Goal: Task Accomplishment & Management: Complete application form

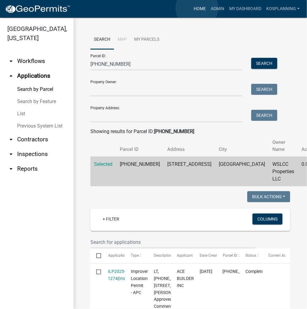
click at [197, 8] on link "Home" at bounding box center [199, 9] width 17 height 12
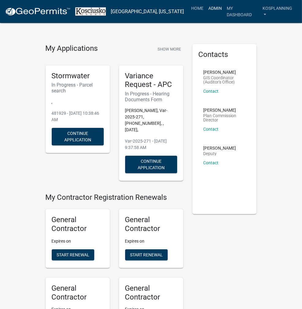
click at [214, 8] on link "Admin" at bounding box center [215, 8] width 18 height 12
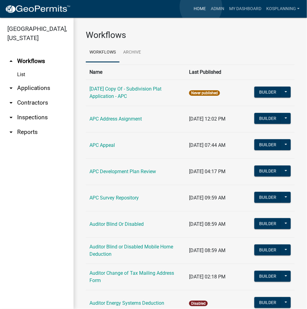
click at [201, 7] on link "Home" at bounding box center [199, 9] width 17 height 12
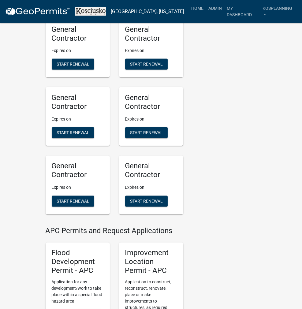
scroll to position [643, 0]
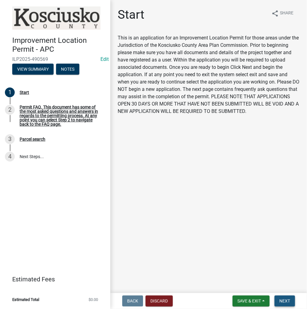
click at [287, 299] on span "Next" at bounding box center [284, 301] width 11 height 5
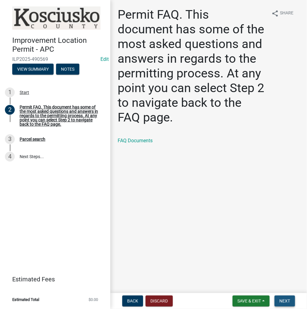
click at [284, 299] on span "Next" at bounding box center [284, 301] width 11 height 5
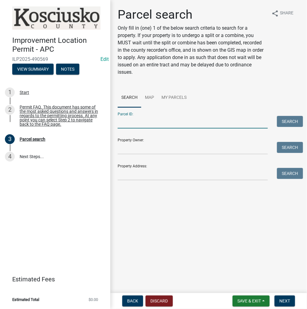
click at [167, 125] on input "Parcel ID:" at bounding box center [193, 122] width 150 height 13
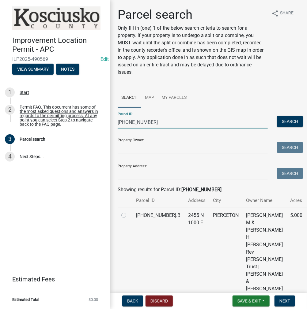
scroll to position [92, 0]
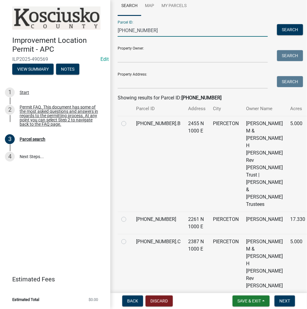
type input "[PHONE_NUMBER]"
click at [129, 216] on label at bounding box center [129, 216] width 0 height 0
click at [129, 216] on input "radio" at bounding box center [131, 218] width 4 height 4
radio input "true"
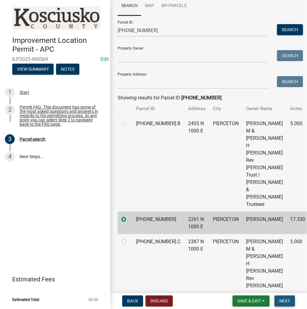
click at [286, 302] on span "Next" at bounding box center [284, 301] width 11 height 5
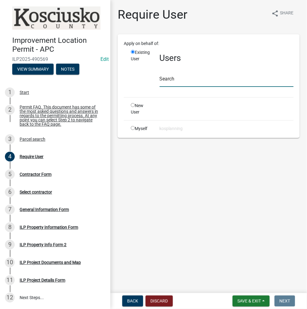
click at [205, 81] on input "text" at bounding box center [227, 80] width 134 height 13
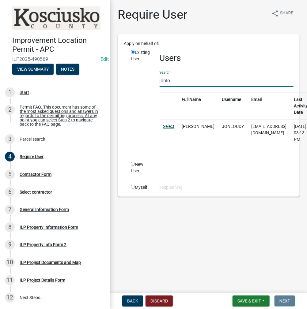
type input "jonlo"
click at [167, 125] on link "Select" at bounding box center [168, 126] width 11 height 5
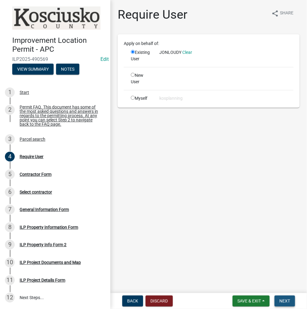
click at [281, 302] on span "Next" at bounding box center [284, 301] width 11 height 5
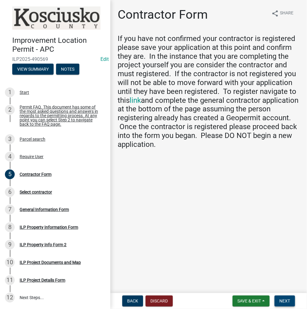
click at [284, 301] on span "Next" at bounding box center [284, 301] width 11 height 5
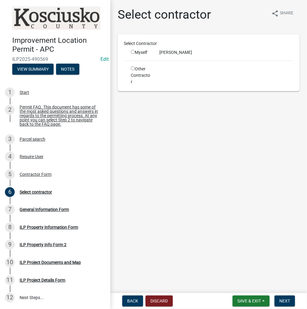
click at [132, 51] on input "radio" at bounding box center [133, 52] width 4 height 4
radio input "true"
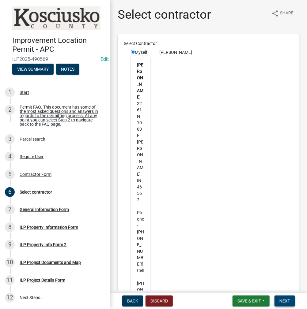
click at [287, 301] on span "Next" at bounding box center [284, 301] width 11 height 5
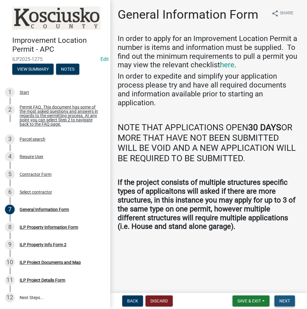
click at [281, 299] on span "Next" at bounding box center [284, 301] width 11 height 5
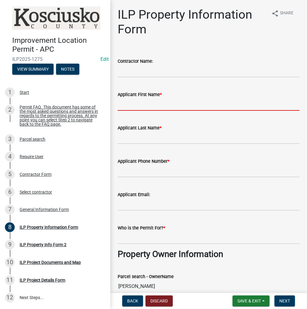
click at [176, 107] on input "Applicant First Name *" at bounding box center [209, 104] width 182 height 13
type input "j"
type input "[PERSON_NAME]"
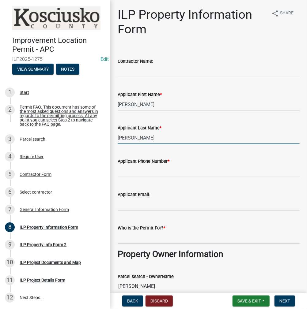
type input "[PERSON_NAME]"
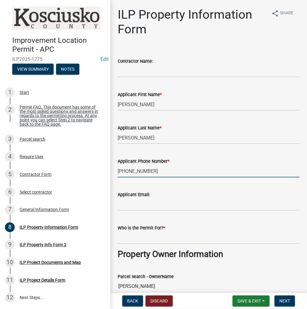
type input "[PHONE_NUMBER]"
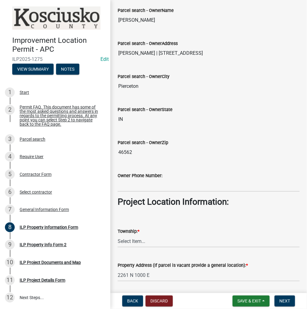
scroll to position [306, 0]
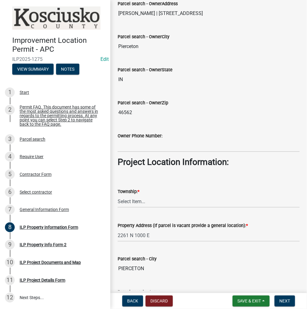
type input "[PERSON_NAME]"
click at [158, 201] on select "Select Item... [PERSON_NAME] - Elkhart Co Clay Etna [GEOGRAPHIC_DATA][PERSON_NA…" at bounding box center [209, 201] width 182 height 13
click at [118, 195] on select "Select Item... [PERSON_NAME] - Elkhart Co Clay Etna [GEOGRAPHIC_DATA][PERSON_NA…" at bounding box center [209, 201] width 182 height 13
select select "8aeb2c27-db4f-4f65-83dd-c512a3678cb2"
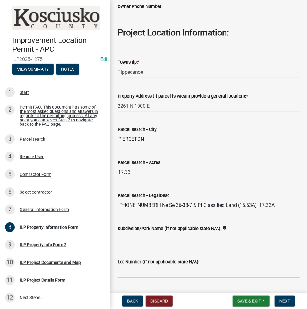
scroll to position [451, 0]
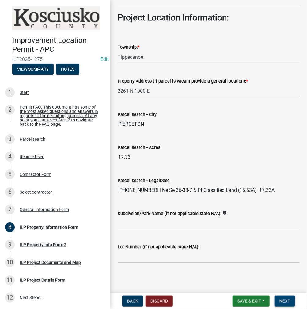
click at [280, 299] on span "Next" at bounding box center [284, 301] width 11 height 5
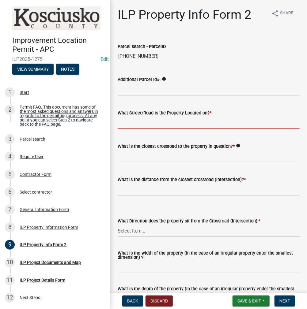
click at [176, 122] on input "What Street/Road is the Property Located on? *" at bounding box center [209, 123] width 182 height 13
type input "1000 E"
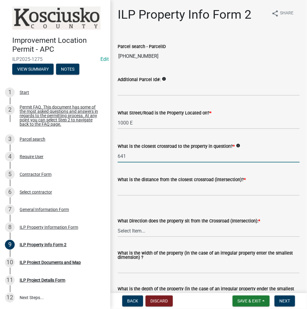
type input "641"
type input "0"
click at [144, 160] on input "641" at bounding box center [209, 156] width 182 height 13
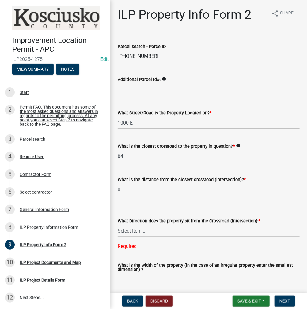
type input "6"
type input "250 N"
type input "641"
select select "30cad654-0079-4cbe-a349-097ae71a5774"
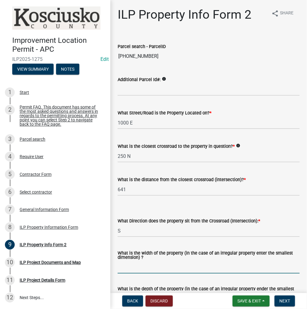
scroll to position [92, 0]
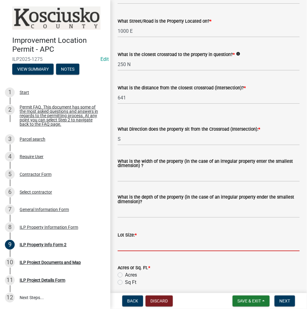
click at [150, 245] on input "text" at bounding box center [209, 245] width 182 height 13
type input "17.33"
click at [125, 275] on label "Acres" at bounding box center [131, 275] width 12 height 7
click at [125, 275] on input "Acres" at bounding box center [127, 274] width 4 height 4
radio input "true"
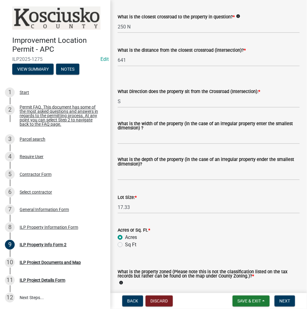
scroll to position [214, 0]
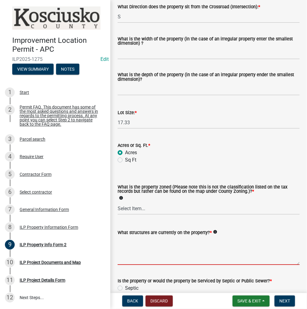
click at [152, 255] on textarea "What structures are currently on the property? *" at bounding box center [209, 250] width 182 height 29
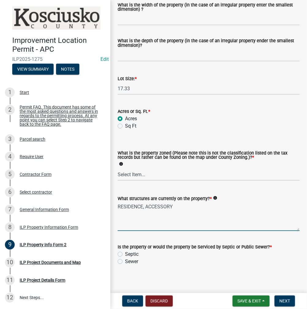
scroll to position [252, 0]
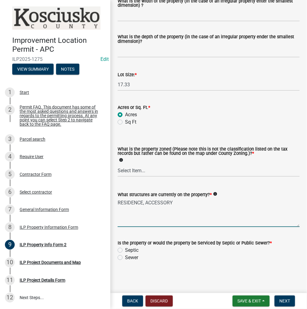
type textarea "RESIDENCE, ACCESSORY"
click at [125, 251] on label "Septic" at bounding box center [131, 250] width 13 height 7
click at [125, 251] on input "Septic" at bounding box center [127, 249] width 4 height 4
radio input "true"
click at [286, 299] on span "Next" at bounding box center [284, 301] width 11 height 5
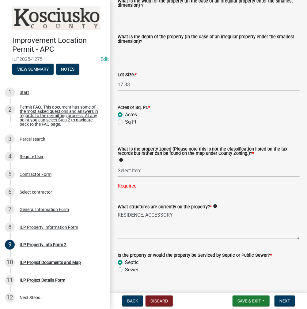
click at [165, 174] on select "Select Item... Agricultural Agricultural 2 Commercial Environmental Industrial …" at bounding box center [209, 170] width 182 height 13
click at [118, 164] on select "Select Item... Agricultural Agricultural 2 Commercial Environmental Industrial …" at bounding box center [209, 170] width 182 height 13
select select "ea119d11-e52e-4559-b746-af06211fe819"
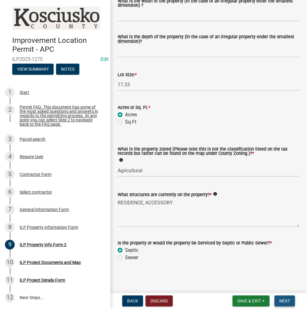
click at [283, 302] on span "Next" at bounding box center [284, 301] width 11 height 5
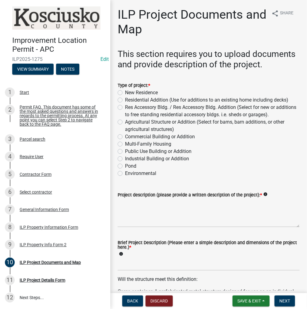
click at [125, 118] on label "Res Accessory Bldg. / Res Accessory Bldg. Addition (Select for new or additions…" at bounding box center [212, 111] width 175 height 15
click at [125, 108] on input "Res Accessory Bldg. / Res Accessory Bldg. Addition (Select for new or additions…" at bounding box center [127, 106] width 4 height 4
radio input "true"
click at [140, 226] on textarea "Project description (please provide a written description of the project): *" at bounding box center [209, 213] width 182 height 29
type textarea "CARPORT ADDITION"
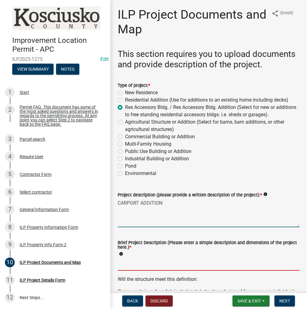
click at [132, 271] on input "Brief Project Description (Please enter a simple description and dimensions of …" at bounding box center [209, 264] width 182 height 13
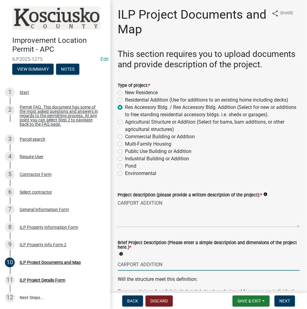
type input "CARPORT ADDITION"
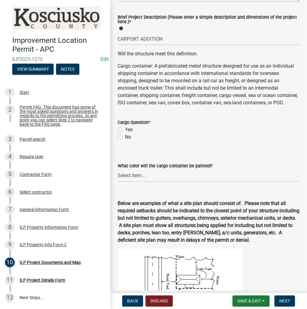
click at [125, 141] on label "No" at bounding box center [128, 136] width 6 height 7
click at [125, 137] on input "No" at bounding box center [127, 135] width 4 height 4
radio input "true"
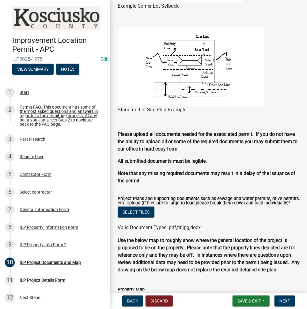
scroll to position [562, 0]
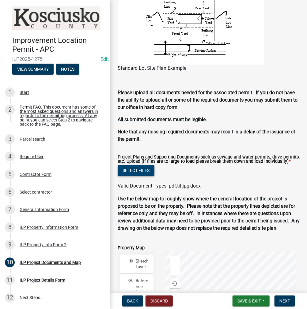
click at [134, 176] on button "Select files" at bounding box center [136, 170] width 37 height 11
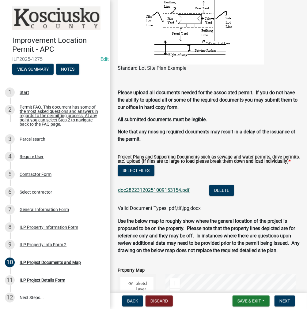
click at [155, 193] on link "doc28223120251009153154.pdf" at bounding box center [154, 190] width 72 height 6
click at [140, 176] on button "Select files" at bounding box center [136, 170] width 37 height 11
click at [285, 302] on span "Next" at bounding box center [284, 301] width 11 height 5
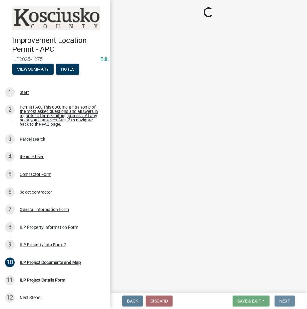
scroll to position [0, 0]
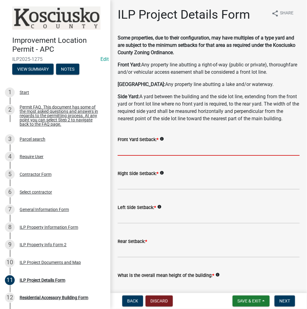
click at [139, 156] on input "text" at bounding box center [209, 149] width 182 height 13
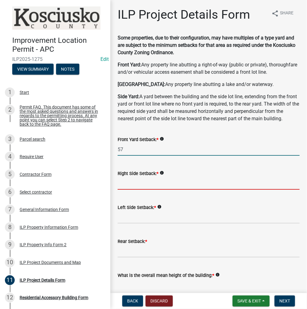
type input "57.0"
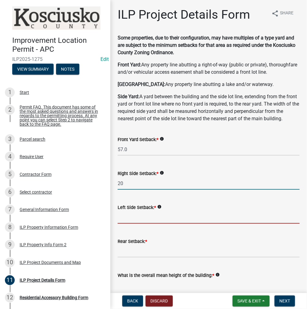
type input "20.0"
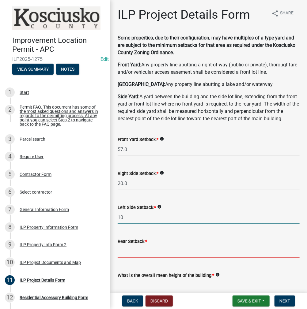
type input "10.0"
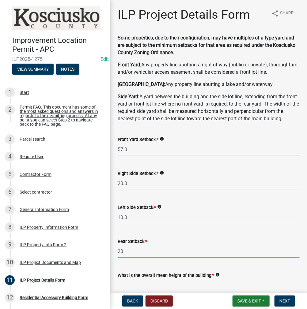
type input "20.0"
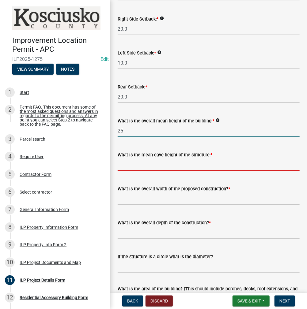
type input "25.0"
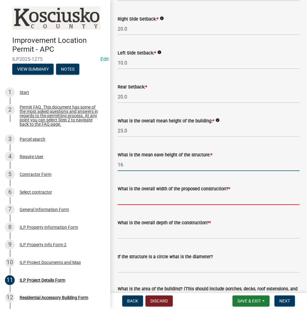
type input "16.0"
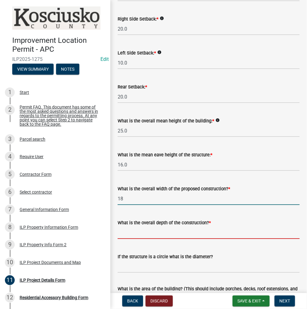
type input "18.00"
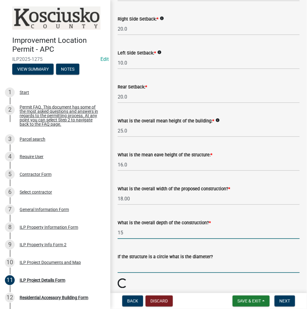
type input "15.00"
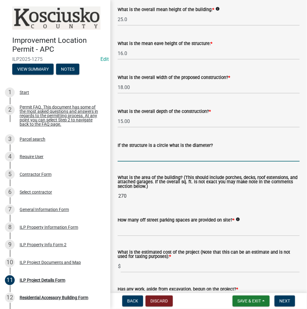
scroll to position [277, 0]
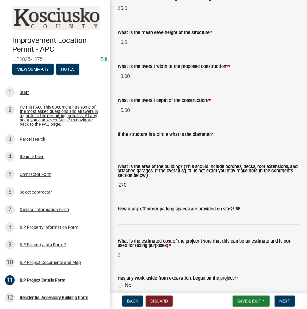
click at [162, 225] on input "text" at bounding box center [209, 219] width 182 height 13
type input "2"
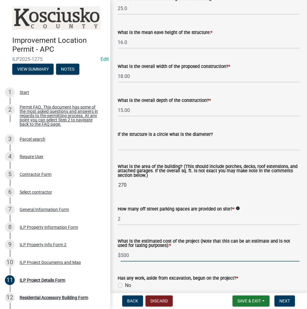
type input "500"
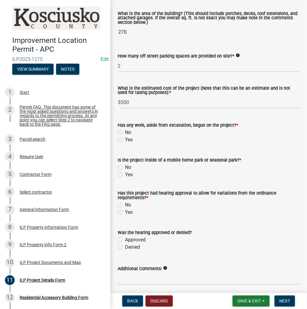
click at [125, 136] on label "No" at bounding box center [128, 132] width 6 height 7
click at [125, 133] on input "No" at bounding box center [127, 131] width 4 height 4
radio input "true"
click at [125, 171] on label "No" at bounding box center [128, 167] width 6 height 7
click at [125, 168] on input "No" at bounding box center [127, 166] width 4 height 4
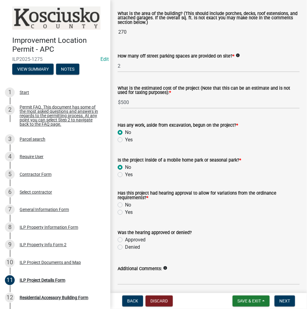
radio input "true"
click at [125, 216] on label "Yes" at bounding box center [129, 212] width 8 height 7
click at [125, 213] on input "Yes" at bounding box center [127, 211] width 4 height 4
radio input "true"
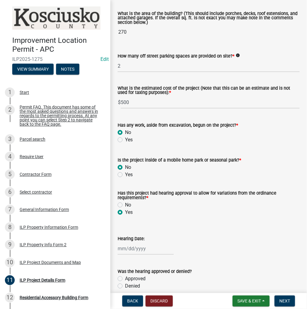
select select "10"
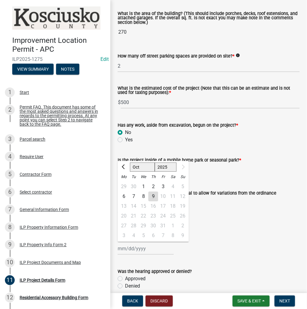
click at [124, 255] on div "[PERSON_NAME] Feb Mar Apr [PERSON_NAME][DATE] Sep [DATE] 1526 1527 1528 1529 15…" at bounding box center [146, 249] width 56 height 13
click at [166, 172] on select "1525 1526 1527 1528 1529 1530 1531 1532 1533 1534 1535 1536 1537 1538 1539 1540…" at bounding box center [166, 167] width 22 height 9
select select "2024"
click at [155, 172] on select "1525 1526 1527 1528 1529 1530 1531 1532 1533 1534 1535 1536 1537 1538 1539 1540…" at bounding box center [166, 167] width 22 height 9
click at [146, 172] on select "Jan Feb Mar Apr May Jun [DATE] Aug Sep Oct Nov Dec" at bounding box center [142, 167] width 25 height 9
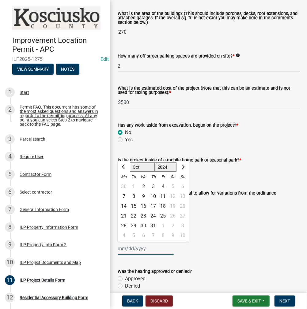
select select "11"
click at [130, 172] on select "Jan Feb Mar Apr May Jun [DATE] Aug Sep Oct Nov Dec" at bounding box center [142, 167] width 25 height 9
click at [164, 201] on div "8" at bounding box center [163, 196] width 10 height 10
type input "[DATE]"
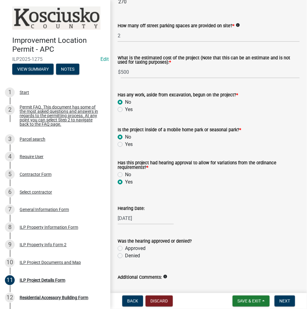
scroll to position [461, 0]
click at [125, 252] on label "Approved" at bounding box center [135, 248] width 21 height 7
click at [125, 249] on input "Approved" at bounding box center [127, 247] width 4 height 4
radio input "true"
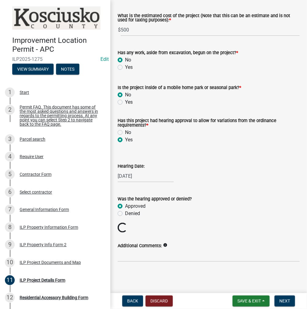
scroll to position [517, 0]
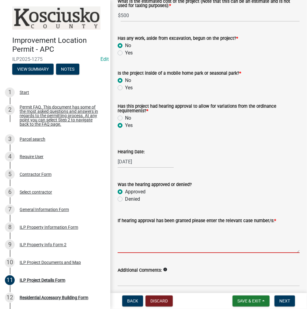
click at [160, 253] on textarea "If hearing approval has been granted please enter the relevant case number/s: *" at bounding box center [209, 238] width 182 height 29
type textarea "2"
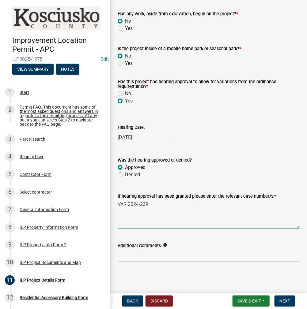
scroll to position [556, 0]
type textarea "VAR 2024-239"
click at [280, 298] on button "Next" at bounding box center [284, 301] width 21 height 11
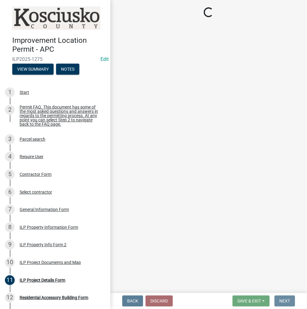
scroll to position [0, 0]
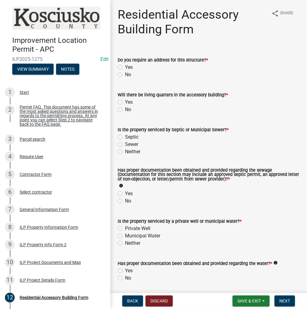
click at [125, 75] on label "No" at bounding box center [128, 74] width 6 height 7
click at [125, 75] on input "No" at bounding box center [127, 73] width 4 height 4
radio input "true"
click at [125, 111] on label "No" at bounding box center [128, 109] width 6 height 7
click at [125, 110] on input "No" at bounding box center [127, 108] width 4 height 4
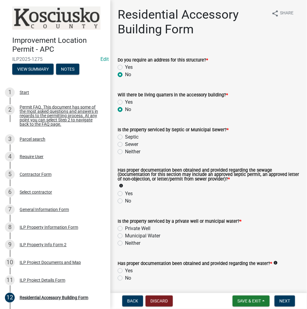
radio input "true"
click at [125, 138] on label "Septic" at bounding box center [131, 136] width 13 height 7
click at [125, 137] on input "Septic" at bounding box center [127, 135] width 4 height 4
radio input "true"
click at [125, 194] on label "Yes" at bounding box center [129, 193] width 8 height 7
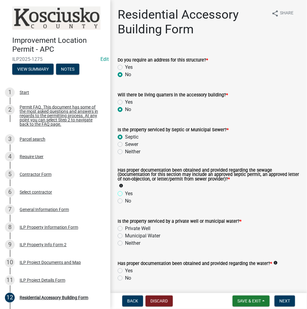
click at [125, 194] on input "Yes" at bounding box center [127, 192] width 4 height 4
radio input "true"
click at [125, 228] on label "Private Well" at bounding box center [137, 228] width 25 height 7
click at [125, 228] on input "Private Well" at bounding box center [127, 227] width 4 height 4
radio input "true"
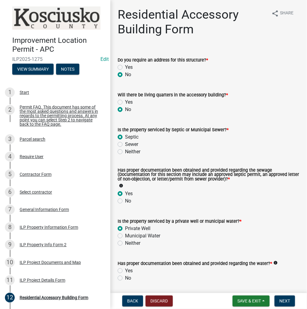
click at [125, 271] on label "Yes" at bounding box center [129, 270] width 8 height 7
click at [125, 271] on input "Yes" at bounding box center [127, 269] width 4 height 4
radio input "true"
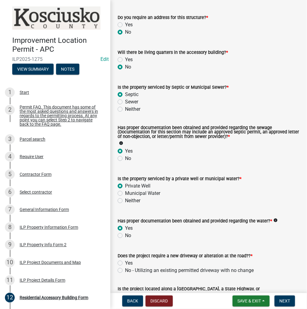
scroll to position [92, 0]
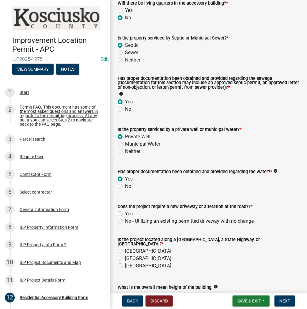
click at [125, 223] on label "No - Utilizing an existing permitted driveway with no change" at bounding box center [189, 221] width 129 height 7
click at [125, 222] on input "No - Utilizing an existing permitted driveway with no change" at bounding box center [127, 220] width 4 height 4
radio input "true"
click at [125, 250] on label "[GEOGRAPHIC_DATA]" at bounding box center [148, 251] width 46 height 7
click at [125, 250] on input "[GEOGRAPHIC_DATA]" at bounding box center [127, 250] width 4 height 4
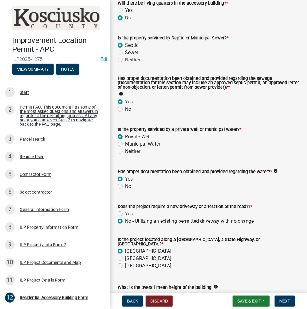
radio input "true"
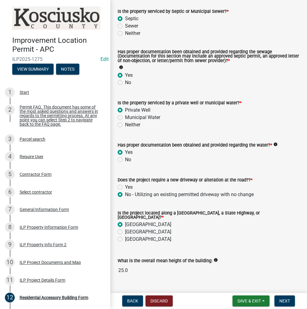
scroll to position [164, 0]
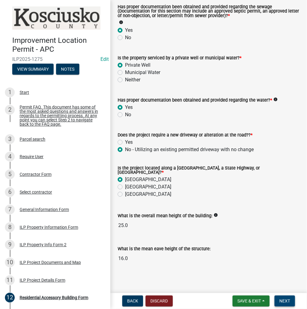
click at [288, 301] on span "Next" at bounding box center [284, 301] width 11 height 5
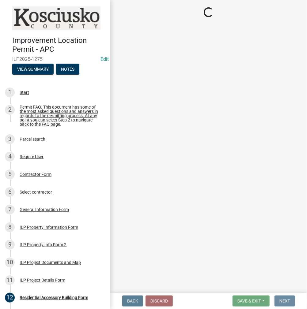
scroll to position [0, 0]
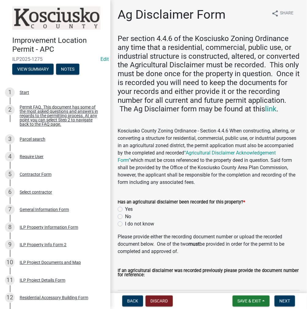
click at [125, 213] on label "Yes" at bounding box center [129, 209] width 8 height 7
click at [125, 210] on input "Yes" at bounding box center [127, 208] width 4 height 4
radio input "true"
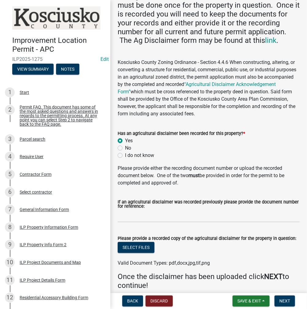
scroll to position [92, 0]
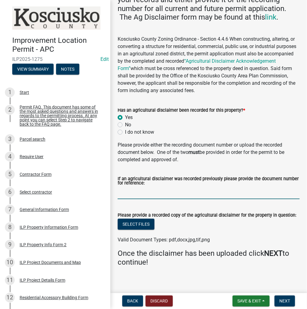
click at [153, 199] on input "If an agricultural disclaimer was recorded previously please provide the docume…" at bounding box center [209, 193] width 182 height 13
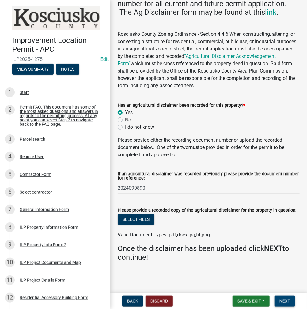
type input "2024090890"
click at [286, 299] on span "Next" at bounding box center [284, 301] width 11 height 5
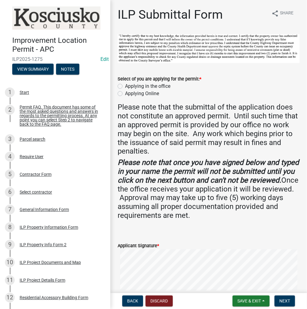
click at [125, 85] on label "Applying in the office" at bounding box center [147, 86] width 45 height 7
click at [125, 85] on input "Applying in the office" at bounding box center [127, 85] width 4 height 4
radio input "true"
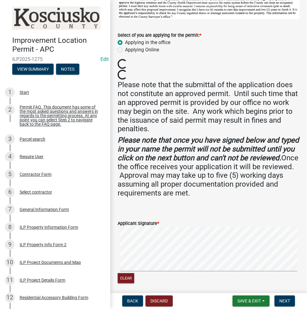
scroll to position [92, 0]
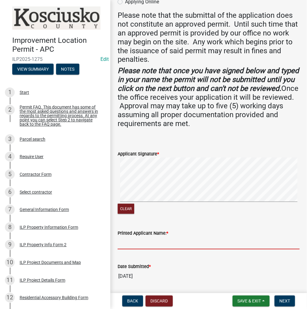
click at [179, 239] on input "Printed Applicant Name: *" at bounding box center [209, 243] width 182 height 13
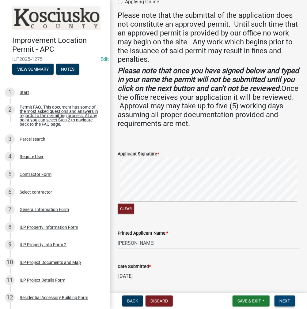
type input "[PERSON_NAME]"
click at [284, 303] on span "Next" at bounding box center [284, 301] width 11 height 5
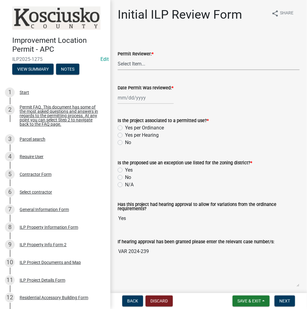
click at [150, 64] on select "Select Item... MMS LT AT CS [PERSON_NAME]" at bounding box center [209, 64] width 182 height 13
click at [118, 58] on select "Select Item... MMS LT AT CS [PERSON_NAME]" at bounding box center [209, 64] width 182 height 13
select select "d95389f4-ab5a-4603-9826-29cf73316391"
click at [145, 98] on div at bounding box center [146, 98] width 56 height 13
select select "10"
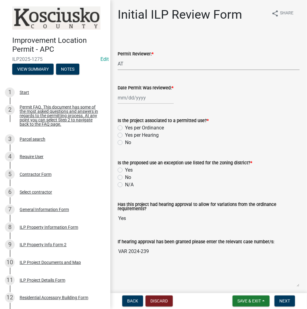
select select "2025"
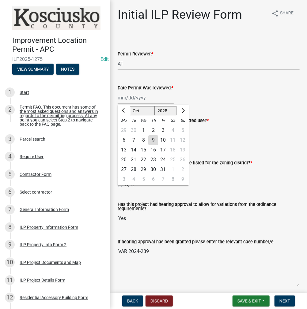
click at [153, 141] on div "9" at bounding box center [153, 140] width 10 height 10
type input "[DATE]"
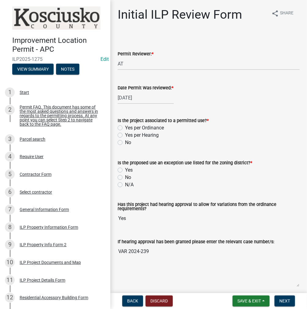
click at [125, 133] on label "Yes per Hearing" at bounding box center [142, 135] width 34 height 7
click at [125, 133] on input "Yes per Hearing" at bounding box center [127, 134] width 4 height 4
radio input "true"
click at [125, 185] on label "N/A" at bounding box center [129, 184] width 9 height 7
click at [125, 185] on input "N/A" at bounding box center [127, 183] width 4 height 4
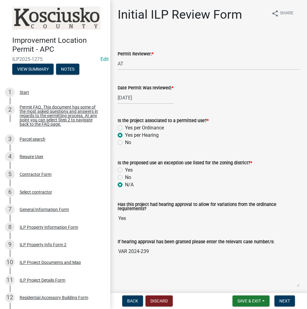
radio input "true"
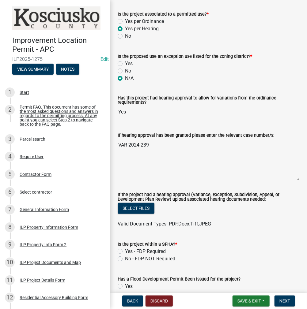
scroll to position [122, 0]
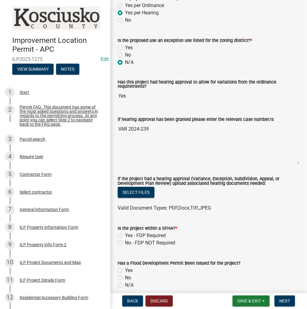
click at [125, 243] on label "No - FDP NOT Required" at bounding box center [150, 242] width 50 height 7
click at [125, 243] on input "No - FDP NOT Required" at bounding box center [127, 241] width 4 height 4
radio input "true"
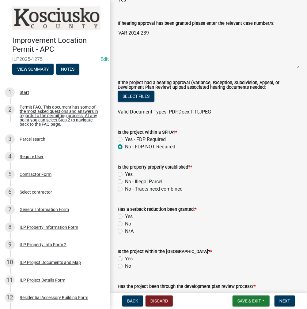
scroll to position [245, 0]
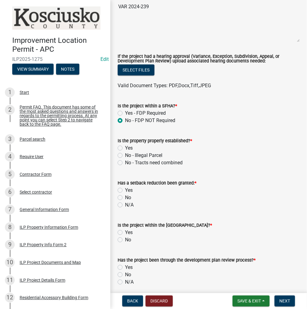
click at [125, 149] on label "Yes" at bounding box center [129, 148] width 8 height 7
click at [125, 149] on input "Yes" at bounding box center [127, 147] width 4 height 4
radio input "true"
click at [125, 206] on label "N/A" at bounding box center [129, 204] width 9 height 7
click at [125, 205] on input "N/A" at bounding box center [127, 203] width 4 height 4
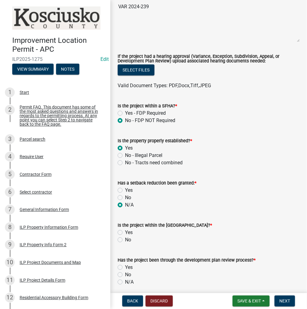
radio input "true"
click at [125, 240] on label "No" at bounding box center [128, 239] width 6 height 7
click at [125, 240] on input "No" at bounding box center [127, 238] width 4 height 4
radio input "true"
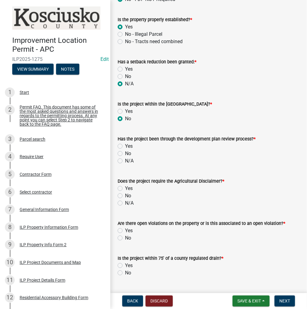
scroll to position [367, 0]
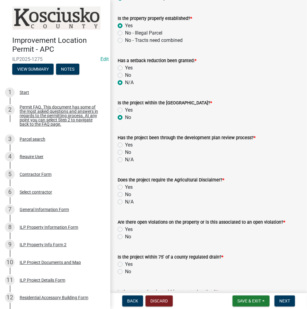
click at [125, 159] on label "N/A" at bounding box center [129, 159] width 9 height 7
click at [125, 159] on input "N/A" at bounding box center [127, 158] width 4 height 4
radio input "true"
click at [125, 188] on label "Yes" at bounding box center [129, 187] width 8 height 7
click at [125, 188] on input "Yes" at bounding box center [127, 186] width 4 height 4
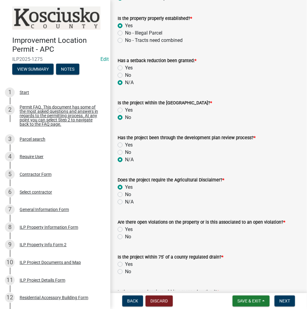
radio input "true"
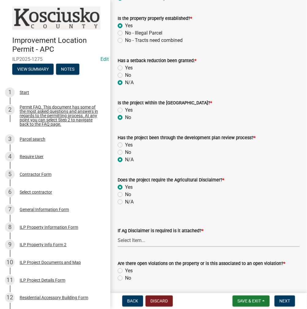
click at [123, 240] on select "Select Item... Yes No" at bounding box center [209, 241] width 182 height 13
click at [118, 235] on select "Select Item... Yes No" at bounding box center [209, 241] width 182 height 13
select select "c0fa77dd-9ee0-4144-9979-eb2eebb8c086"
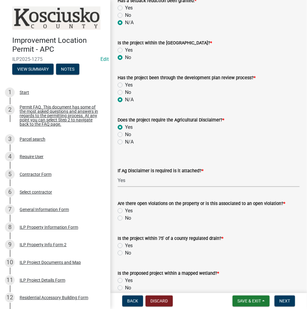
scroll to position [429, 0]
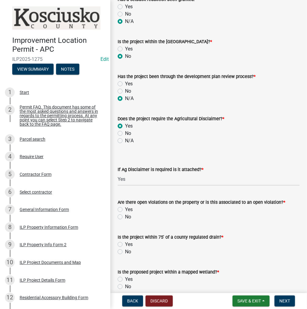
click at [125, 216] on label "No" at bounding box center [128, 216] width 6 height 7
click at [125, 216] on input "No" at bounding box center [127, 215] width 4 height 4
radio input "true"
click at [125, 253] on label "No" at bounding box center [128, 251] width 6 height 7
click at [125, 252] on input "No" at bounding box center [127, 250] width 4 height 4
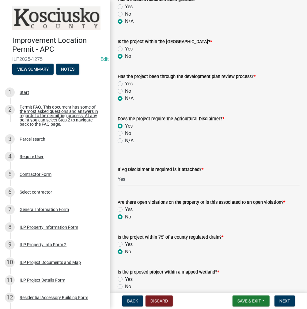
radio input "true"
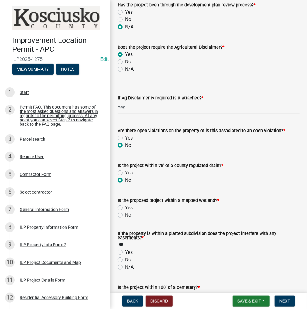
scroll to position [521, 0]
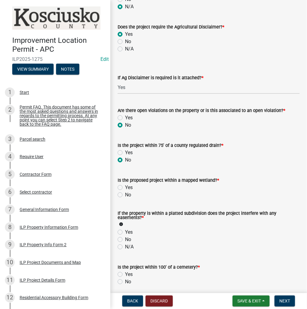
click at [125, 195] on label "No" at bounding box center [128, 194] width 6 height 7
click at [125, 195] on input "No" at bounding box center [127, 193] width 4 height 4
radio input "true"
click at [125, 249] on label "N/A" at bounding box center [129, 246] width 9 height 7
click at [125, 247] on input "N/A" at bounding box center [127, 245] width 4 height 4
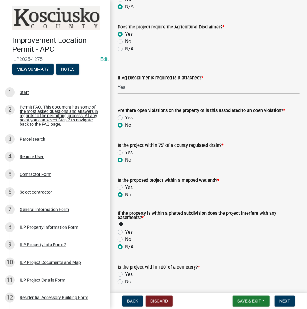
radio input "true"
click at [125, 282] on label "No" at bounding box center [128, 281] width 6 height 7
click at [125, 282] on input "No" at bounding box center [127, 280] width 4 height 4
radio input "true"
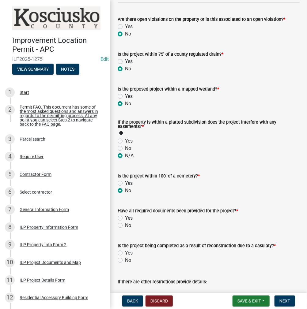
scroll to position [612, 0]
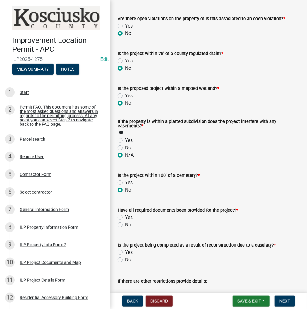
click at [125, 219] on label "Yes" at bounding box center [129, 217] width 8 height 7
click at [125, 218] on input "Yes" at bounding box center [127, 216] width 4 height 4
radio input "true"
click at [125, 260] on label "No" at bounding box center [128, 259] width 6 height 7
click at [125, 260] on input "No" at bounding box center [127, 258] width 4 height 4
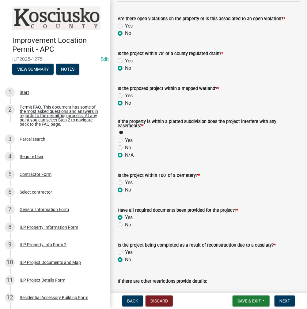
radio input "true"
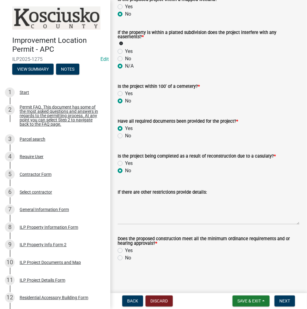
scroll to position [702, 0]
click at [125, 250] on label "Yes" at bounding box center [129, 250] width 8 height 7
click at [125, 250] on input "Yes" at bounding box center [127, 249] width 4 height 4
radio input "true"
click at [291, 289] on main "Initial ILP Review Form share Share Permit Reviewer: * Select Item... MMS LT AT…" at bounding box center [208, 145] width 197 height 291
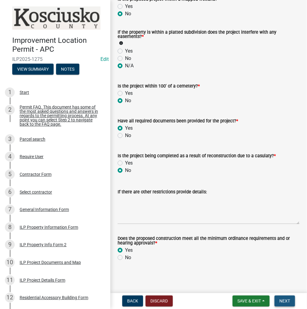
click at [284, 300] on span "Next" at bounding box center [284, 301] width 11 height 5
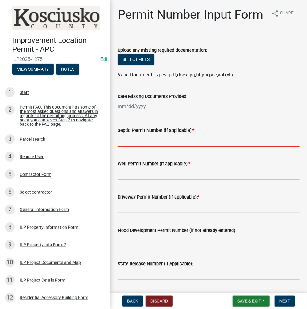
click at [141, 147] on input "Septic Permit Number (if applicable): *" at bounding box center [209, 140] width 182 height 13
type input "LETTER"
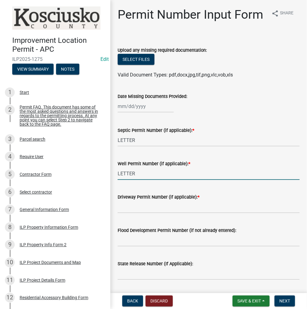
type input "LETTER"
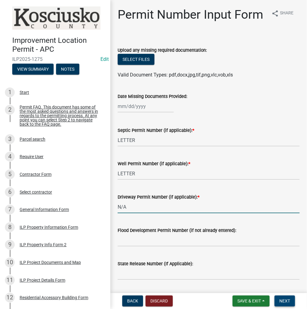
type input "N/A"
click at [285, 301] on span "Next" at bounding box center [284, 301] width 11 height 5
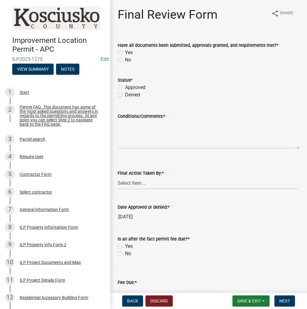
click at [125, 53] on label "Yes" at bounding box center [129, 52] width 8 height 7
click at [125, 53] on input "Yes" at bounding box center [127, 51] width 4 height 4
radio input "true"
click at [125, 87] on label "Approved" at bounding box center [135, 87] width 21 height 7
click at [125, 87] on input "Approved" at bounding box center [127, 86] width 4 height 4
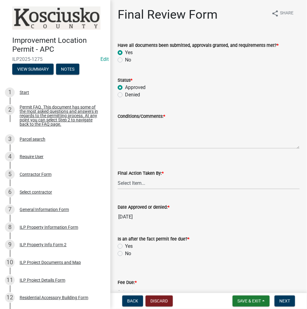
radio input "true"
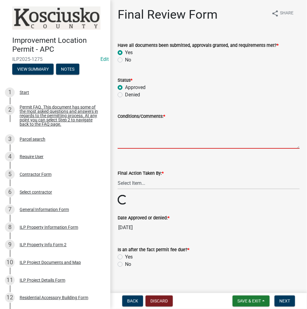
click at [150, 128] on textarea "Conditions/Comments: *" at bounding box center [209, 134] width 182 height 29
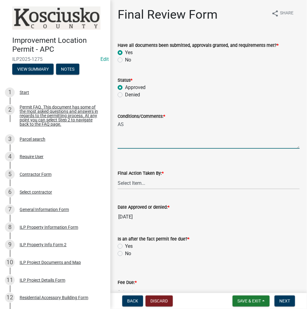
type textarea "A"
type textarea "PER HEARING"
click at [141, 184] on select "Select Item... MMS LT AT CS [PERSON_NAME]" at bounding box center [209, 183] width 182 height 13
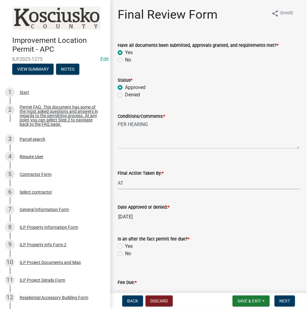
click at [118, 177] on select "Select Item... MMS LT AT CS [PERSON_NAME]" at bounding box center [209, 183] width 182 height 13
select select "d95389f4-ab5a-4603-9826-29cf73316391"
click at [125, 254] on label "No" at bounding box center [128, 253] width 6 height 7
click at [125, 254] on input "No" at bounding box center [127, 252] width 4 height 4
radio input "true"
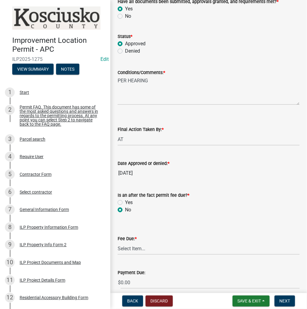
scroll to position [92, 0]
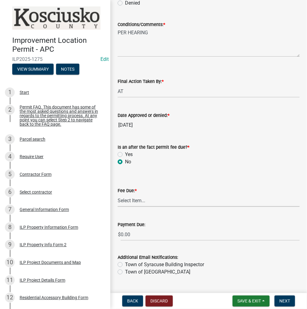
click at [139, 203] on select "Select Item... N/A $10.00 $25.00 $125.00 $250 $500 $500 + $10.00 for every 10 s…" at bounding box center [209, 200] width 182 height 13
click at [118, 204] on select "Select Item... N/A $10.00 $25.00 $125.00 $250 $500 $500 + $10.00 for every 10 s…" at bounding box center [209, 200] width 182 height 13
select select "6f482d1d-eb35-47e6-92b0-143404755581"
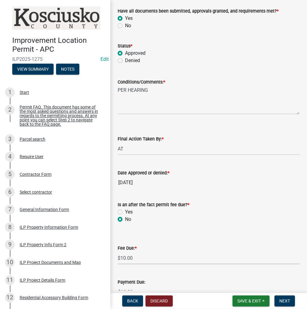
scroll to position [106, 0]
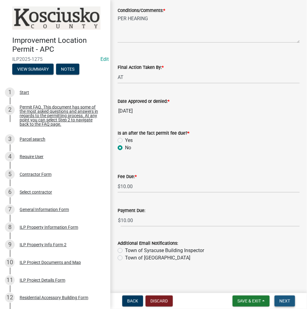
click at [282, 299] on span "Next" at bounding box center [284, 301] width 11 height 5
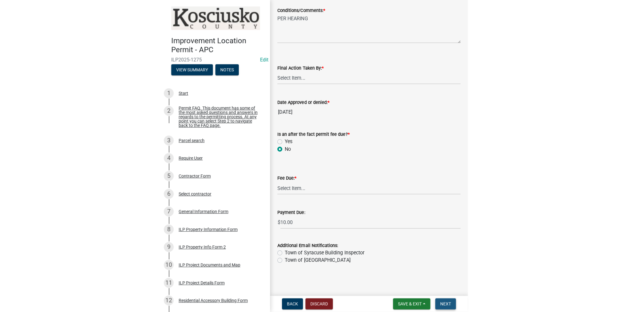
scroll to position [0, 0]
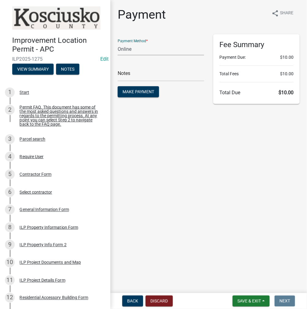
click at [157, 47] on select "Credit Card POS Check Cash Online" at bounding box center [161, 49] width 86 height 13
select select "2: 1"
click at [118, 43] on select "Credit Card POS Check Cash Online" at bounding box center [161, 49] width 86 height 13
click at [143, 93] on span "Make Payment" at bounding box center [138, 91] width 32 height 5
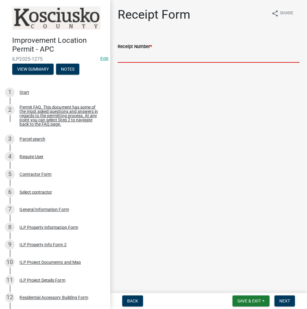
click at [163, 58] on input "Receipt Number *" at bounding box center [209, 56] width 182 height 13
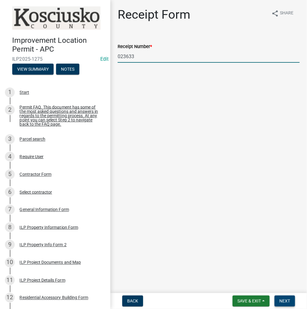
type input "023633"
click at [283, 299] on span "Next" at bounding box center [284, 301] width 11 height 5
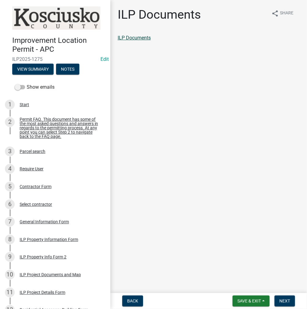
click at [127, 37] on link "ILP Documents" at bounding box center [134, 38] width 33 height 6
click at [287, 302] on span "Next" at bounding box center [284, 301] width 11 height 5
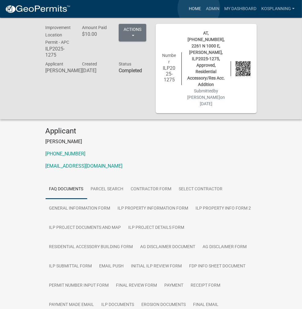
click at [199, 8] on link "Home" at bounding box center [194, 9] width 17 height 12
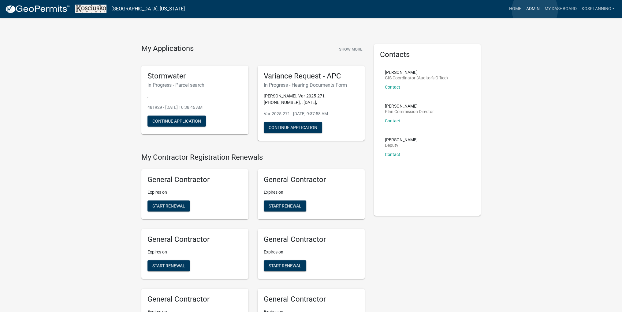
click at [306, 9] on link "Admin" at bounding box center [533, 9] width 18 height 12
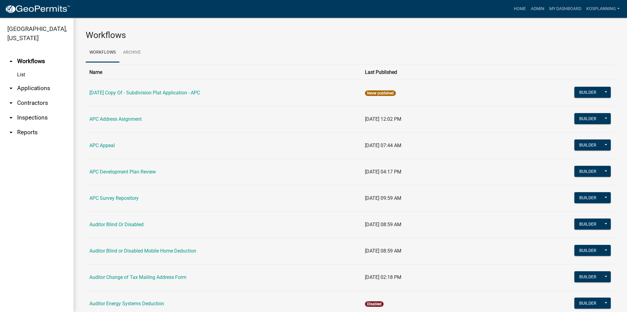
click at [22, 88] on link "arrow_drop_down Applications" at bounding box center [36, 88] width 73 height 15
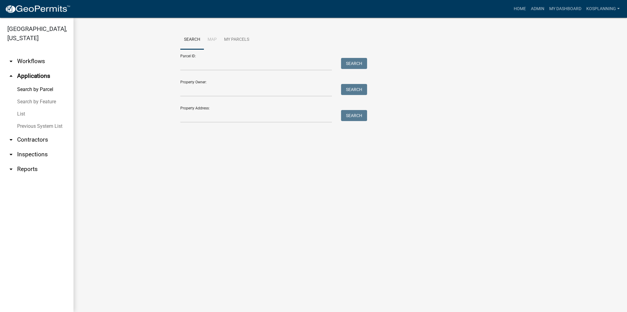
click at [23, 113] on link "List" at bounding box center [36, 114] width 73 height 12
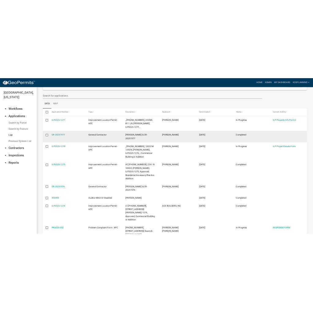
scroll to position [61, 0]
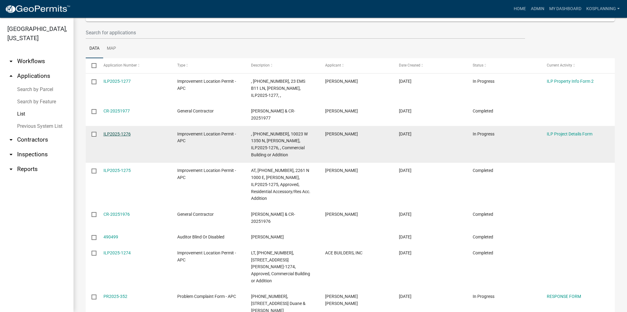
click at [115, 131] on link "ILP2025-1276" at bounding box center [116, 133] width 27 height 5
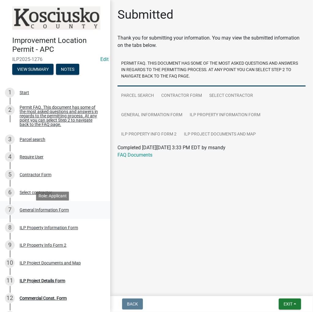
scroll to position [59, 0]
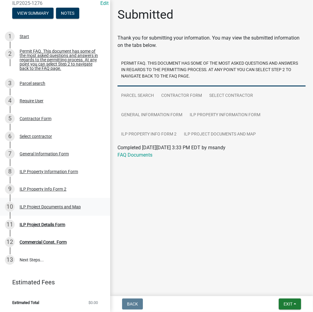
click at [49, 206] on div "ILP Project Documents and Map" at bounding box center [50, 207] width 61 height 4
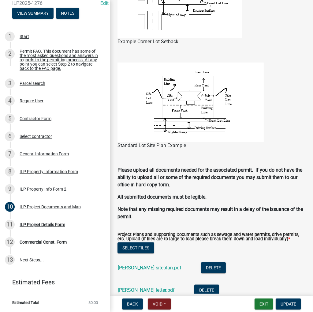
scroll to position [612, 0]
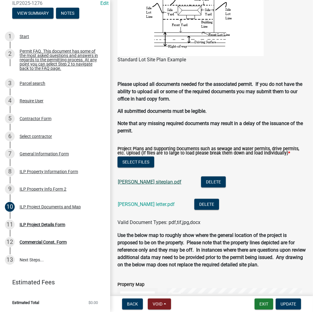
click at [132, 179] on link "[PERSON_NAME] siteplan.pdf" at bounding box center [150, 182] width 64 height 6
click at [130, 160] on button "Select files" at bounding box center [136, 161] width 37 height 11
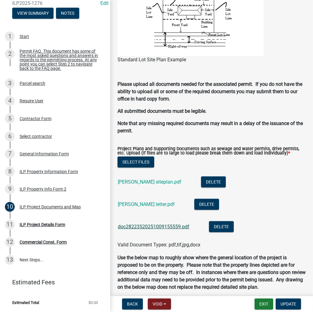
click at [151, 228] on link "doc28223520251009155559.pdf" at bounding box center [154, 227] width 72 height 6
click at [288, 304] on span "Update" at bounding box center [289, 303] width 16 height 5
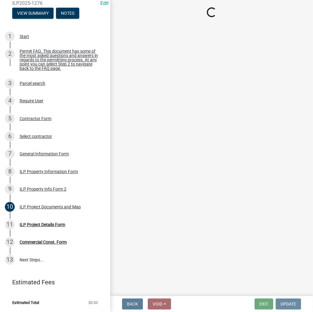
scroll to position [0, 0]
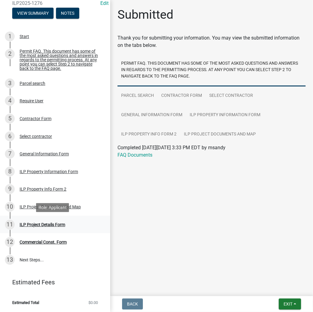
click at [30, 226] on div "ILP Project Details Form" at bounding box center [43, 224] width 46 height 4
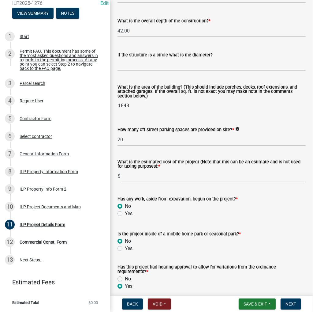
scroll to position [367, 0]
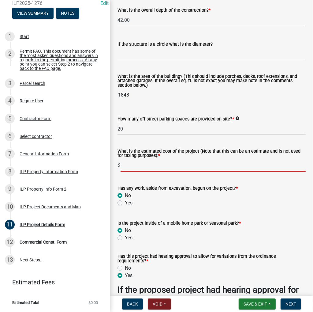
click at [151, 166] on input "text" at bounding box center [213, 165] width 185 height 13
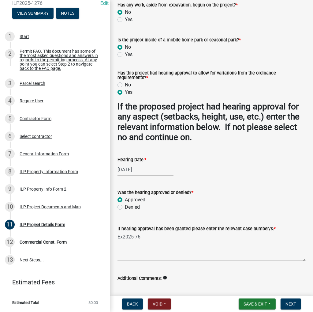
scroll to position [551, 0]
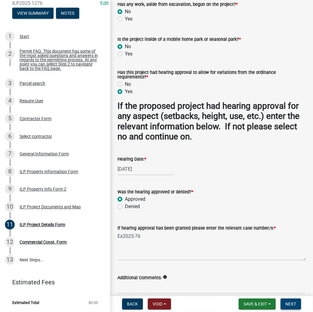
type input "15000"
click at [289, 304] on span "Next" at bounding box center [291, 303] width 11 height 5
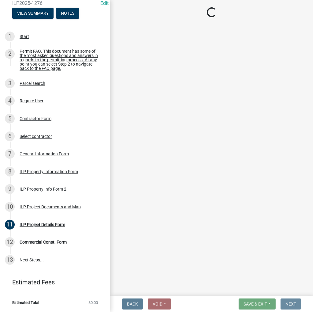
scroll to position [0, 0]
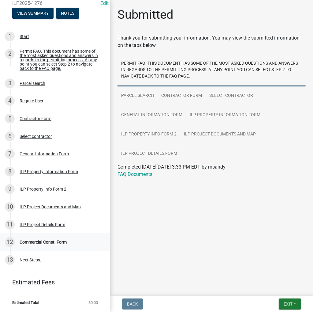
click at [40, 242] on div "Commercial Const. Form" at bounding box center [43, 242] width 47 height 4
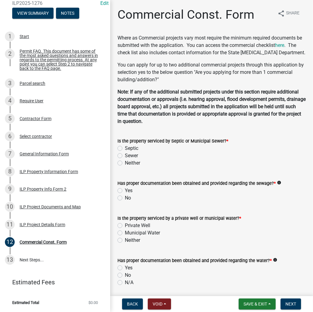
click at [125, 152] on label "Septic" at bounding box center [131, 148] width 13 height 7
click at [125, 149] on input "Septic" at bounding box center [127, 147] width 4 height 4
radio input "true"
click at [125, 194] on label "Yes" at bounding box center [129, 190] width 8 height 7
click at [125, 191] on input "Yes" at bounding box center [127, 189] width 4 height 4
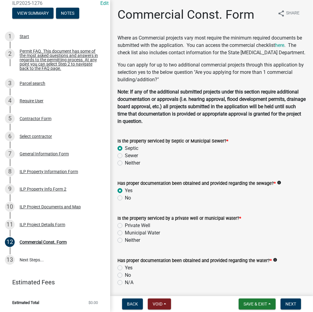
radio input "true"
click at [125, 229] on label "Private Well" at bounding box center [137, 225] width 25 height 7
click at [125, 226] on input "Private Well" at bounding box center [127, 224] width 4 height 4
radio input "true"
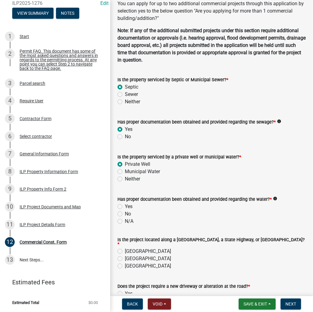
click at [125, 210] on label "Yes" at bounding box center [129, 206] width 8 height 7
click at [125, 207] on input "Yes" at bounding box center [127, 205] width 4 height 4
radio input "true"
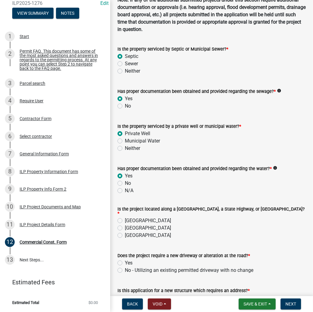
click at [125, 224] on label "[GEOGRAPHIC_DATA]" at bounding box center [148, 220] width 46 height 7
click at [125, 221] on input "[GEOGRAPHIC_DATA]" at bounding box center [127, 219] width 4 height 4
radio input "true"
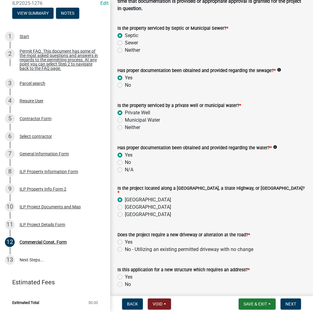
scroll to position [122, 0]
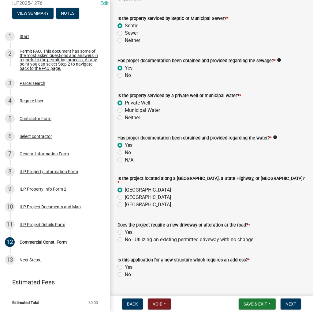
click at [125, 243] on label "No - Utilizing an existing permitted driveway with no change" at bounding box center [189, 239] width 129 height 7
click at [125, 240] on input "No - Utilizing an existing permitted driveway with no change" at bounding box center [127, 238] width 4 height 4
radio input "true"
click at [125, 278] on label "No" at bounding box center [128, 274] width 6 height 7
click at [125, 275] on input "No" at bounding box center [127, 273] width 4 height 4
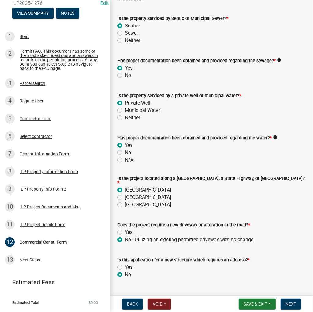
radio input "true"
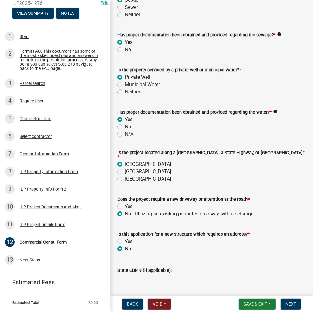
scroll to position [184, 0]
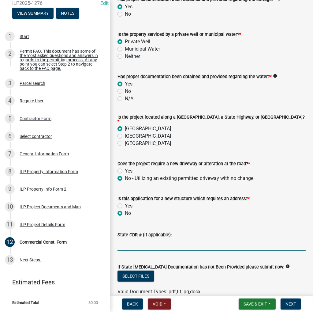
click at [148, 251] on input "State CDR # (if applicable):" at bounding box center [212, 244] width 188 height 13
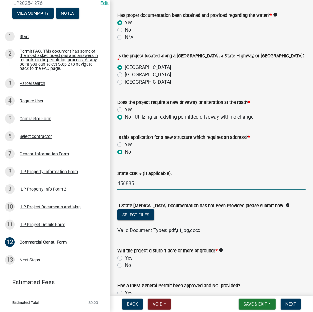
scroll to position [337, 0]
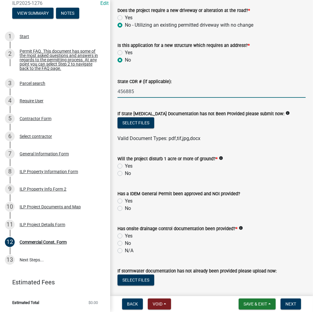
type input "456885"
click at [125, 177] on label "No" at bounding box center [128, 173] width 6 height 7
click at [125, 174] on input "No" at bounding box center [127, 172] width 4 height 4
radio input "true"
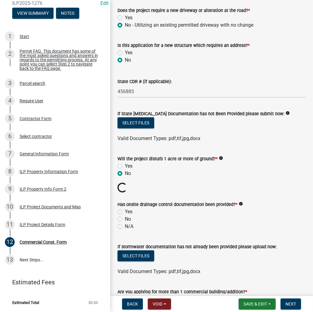
click at [125, 230] on label "N/A" at bounding box center [129, 226] width 9 height 7
click at [125, 227] on input "N/A" at bounding box center [127, 225] width 4 height 4
radio input "true"
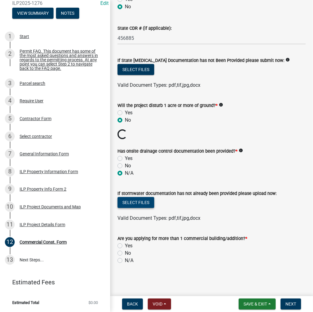
scroll to position [384, 0]
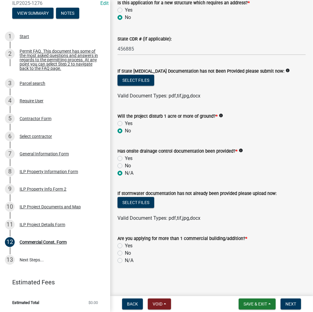
click at [125, 253] on label "No" at bounding box center [128, 252] width 6 height 7
click at [125, 253] on input "No" at bounding box center [127, 251] width 4 height 4
radio input "true"
click at [295, 303] on span "Next" at bounding box center [291, 303] width 11 height 5
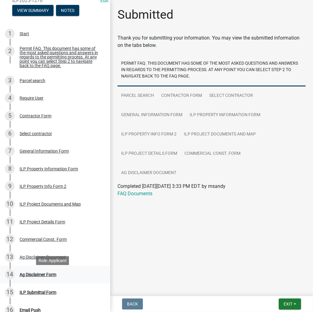
click at [41, 276] on div "Ag Disclaimer Form" at bounding box center [38, 274] width 37 height 4
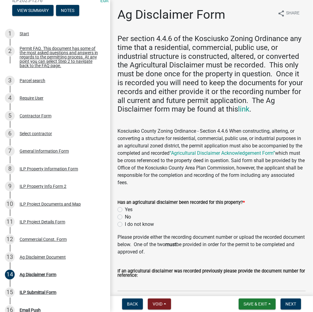
click at [125, 225] on label "I do not know" at bounding box center [139, 223] width 29 height 7
click at [125, 224] on input "I do not know" at bounding box center [127, 222] width 4 height 4
radio input "true"
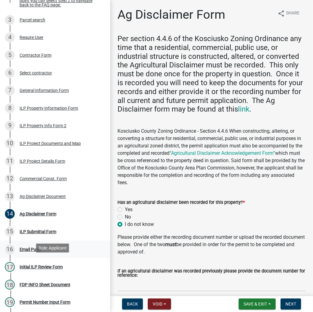
scroll to position [120, 0]
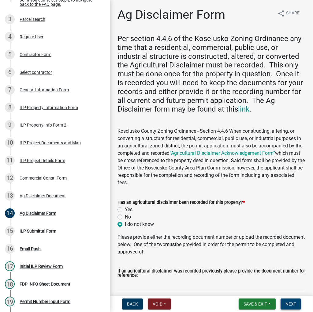
click at [286, 304] on span "Next" at bounding box center [291, 303] width 11 height 5
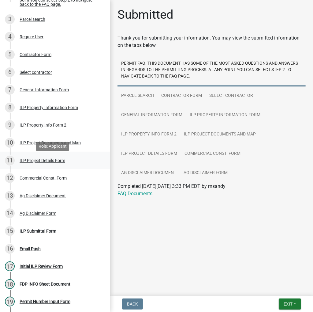
click at [47, 163] on div "ILP Project Details Form" at bounding box center [43, 160] width 46 height 4
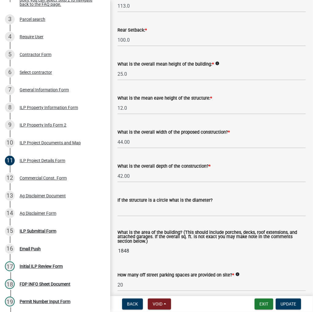
scroll to position [245, 0]
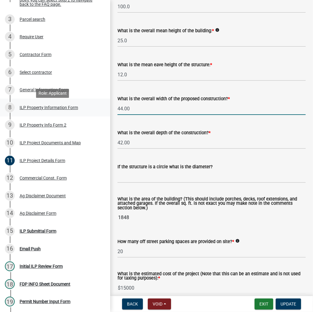
drag, startPoint x: 133, startPoint y: 110, endPoint x: 90, endPoint y: 110, distance: 43.5
click at [90, 110] on div "Improvement Location Permit - APC ILP2025-1276 Edit View Summary Notes 1 Start …" at bounding box center [156, 156] width 313 height 312
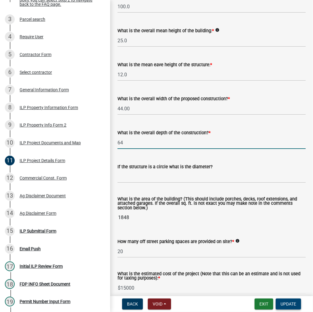
type input "64.00"
click at [291, 303] on span "Update" at bounding box center [289, 303] width 16 height 5
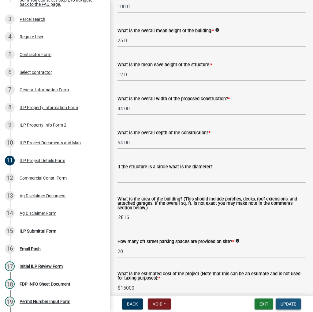
click at [287, 304] on span "Update" at bounding box center [289, 303] width 16 height 5
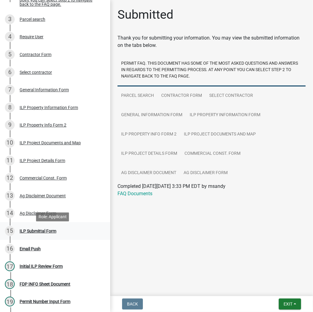
click at [34, 233] on div "ILP Submittal Form" at bounding box center [38, 231] width 37 height 4
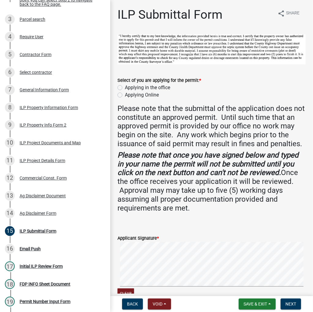
click at [125, 86] on label "Applying in the office" at bounding box center [147, 87] width 45 height 7
click at [125, 86] on input "Applying in the office" at bounding box center [127, 86] width 4 height 4
radio input "true"
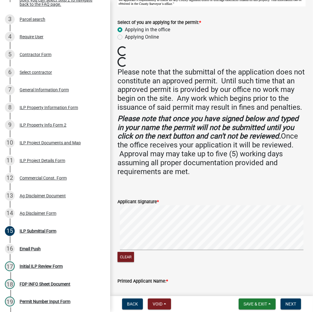
scroll to position [92, 0]
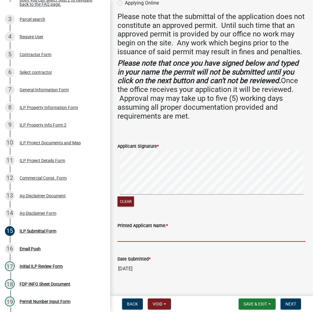
click at [169, 242] on input "Printed Applicant Name: *" at bounding box center [212, 235] width 188 height 13
type input "l"
type input "[PERSON_NAME]"
click at [287, 300] on button "Next" at bounding box center [291, 303] width 21 height 11
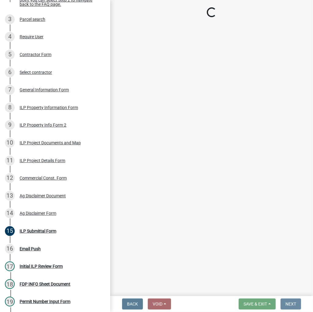
scroll to position [0, 0]
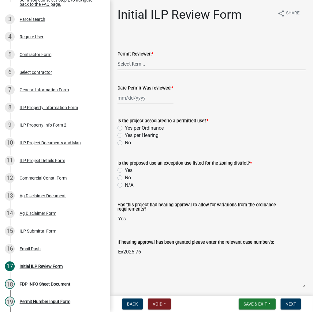
click at [159, 65] on select "Select Item... MMS LT AT CS [PERSON_NAME]" at bounding box center [212, 64] width 188 height 13
click at [118, 58] on select "Select Item... MMS LT AT CS [PERSON_NAME]" at bounding box center [212, 64] width 188 height 13
select select "4d3913d6-5a87-4fbb-afdb-cf4209782895"
select select "10"
select select "2025"
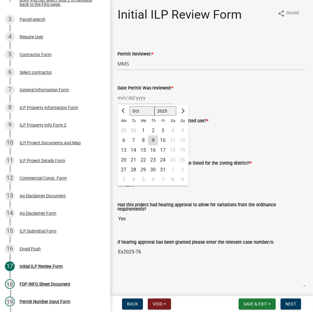
click at [132, 97] on div "[PERSON_NAME] Feb Mar Apr [PERSON_NAME][DATE] Oct Nov [DATE] 1526 1527 1528 152…" at bounding box center [146, 98] width 56 height 13
click at [152, 140] on div "9" at bounding box center [153, 140] width 10 height 10
type input "[DATE]"
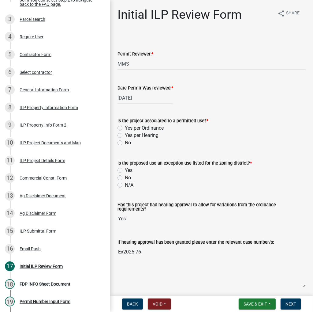
click at [125, 135] on label "Yes per Hearing" at bounding box center [142, 135] width 34 height 7
click at [125, 135] on input "Yes per Hearing" at bounding box center [127, 134] width 4 height 4
radio input "true"
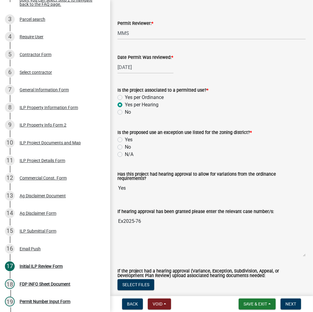
click at [125, 139] on label "Yes" at bounding box center [129, 139] width 8 height 7
click at [125, 139] on input "Yes" at bounding box center [127, 138] width 4 height 4
radio input "true"
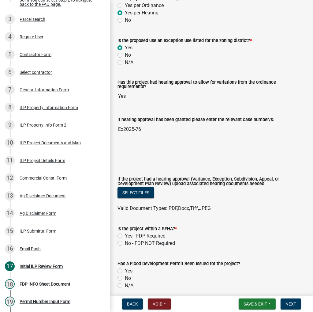
scroll to position [214, 0]
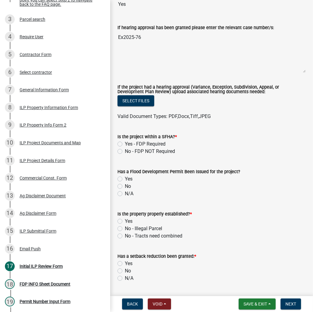
click at [125, 152] on label "No - FDP NOT Required" at bounding box center [150, 151] width 50 height 7
click at [125, 152] on input "No - FDP NOT Required" at bounding box center [127, 150] width 4 height 4
radio input "true"
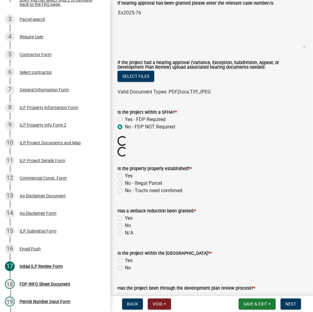
scroll to position [276, 0]
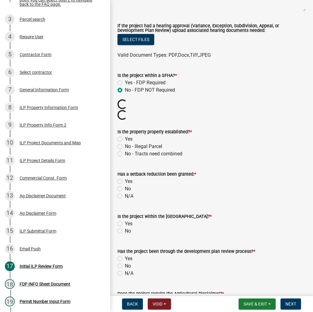
click at [120, 141] on wm-data-entity-input "Is the property properly established? * Yes No - Illegal Parcel No - Tracts nee…" at bounding box center [212, 142] width 188 height 42
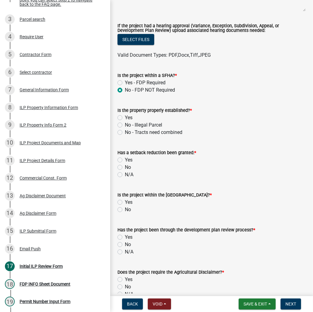
click at [125, 117] on label "Yes" at bounding box center [129, 117] width 8 height 7
click at [125, 117] on input "Yes" at bounding box center [127, 116] width 4 height 4
radio input "true"
click at [125, 167] on label "No" at bounding box center [128, 167] width 6 height 7
click at [125, 167] on input "No" at bounding box center [127, 166] width 4 height 4
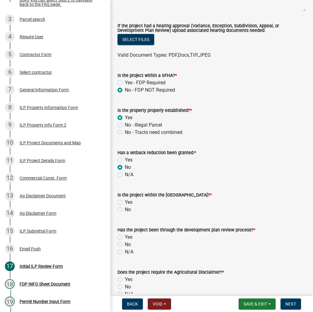
radio input "true"
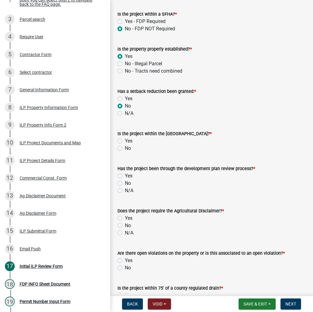
click at [125, 149] on label "No" at bounding box center [128, 148] width 6 height 7
click at [125, 149] on input "No" at bounding box center [127, 147] width 4 height 4
radio input "true"
click at [125, 190] on label "N/A" at bounding box center [129, 190] width 9 height 7
click at [125, 190] on input "N/A" at bounding box center [127, 189] width 4 height 4
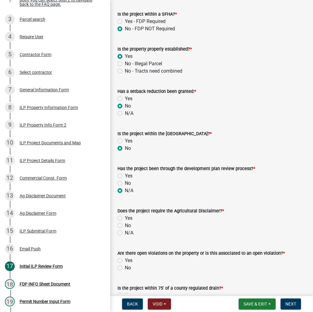
radio input "true"
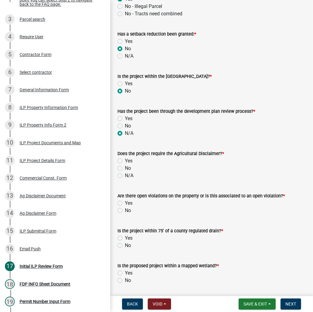
scroll to position [398, 0]
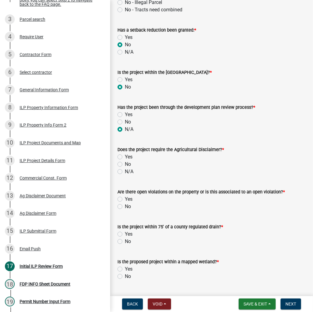
click at [125, 157] on label "Yes" at bounding box center [129, 156] width 8 height 7
click at [125, 157] on input "Yes" at bounding box center [127, 155] width 4 height 4
radio input "true"
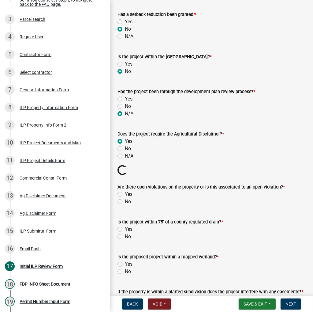
scroll to position [429, 0]
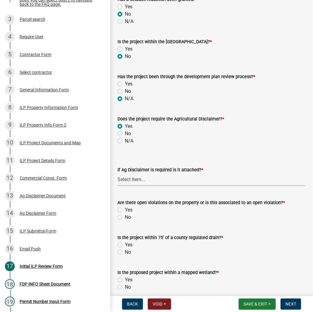
click at [126, 178] on select "Select Item... Yes No" at bounding box center [212, 179] width 188 height 13
click at [118, 173] on select "Select Item... Yes No" at bounding box center [212, 179] width 188 height 13
select select "848ca50e-fe36-4303-a6f7-2f0fd11b41b3"
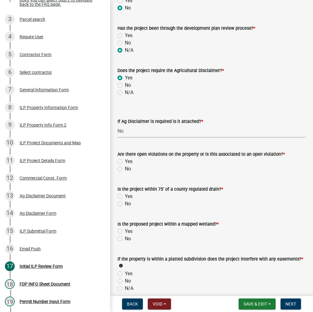
scroll to position [490, 0]
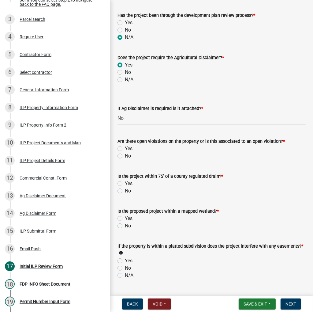
click at [125, 157] on label "No" at bounding box center [128, 155] width 6 height 7
click at [125, 156] on input "No" at bounding box center [127, 154] width 4 height 4
radio input "true"
click at [125, 154] on label "No" at bounding box center [128, 155] width 6 height 7
click at [125, 154] on input "No" at bounding box center [127, 154] width 4 height 4
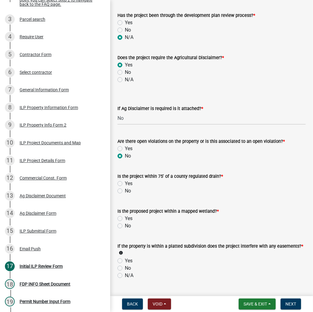
click at [125, 147] on label "Yes" at bounding box center [129, 148] width 8 height 7
click at [125, 147] on input "Yes" at bounding box center [127, 147] width 4 height 4
radio input "true"
click at [125, 190] on label "No" at bounding box center [128, 190] width 6 height 7
click at [125, 190] on input "No" at bounding box center [127, 189] width 4 height 4
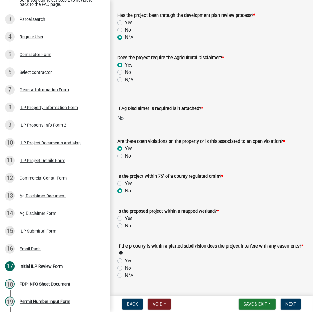
radio input "true"
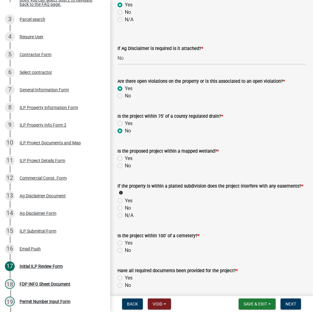
scroll to position [551, 0]
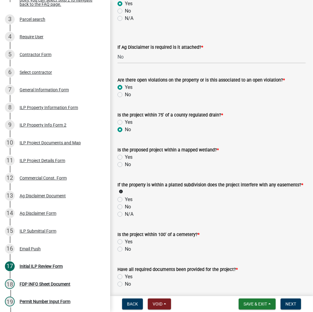
click at [125, 165] on label "No" at bounding box center [128, 164] width 6 height 7
click at [125, 165] on input "No" at bounding box center [127, 163] width 4 height 4
radio input "true"
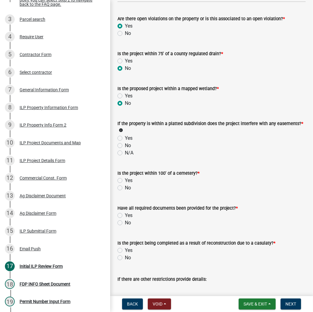
click at [125, 153] on label "N/A" at bounding box center [129, 152] width 9 height 7
click at [125, 153] on input "N/A" at bounding box center [127, 151] width 4 height 4
radio input "true"
click at [125, 188] on label "No" at bounding box center [128, 187] width 6 height 7
click at [125, 188] on input "No" at bounding box center [127, 186] width 4 height 4
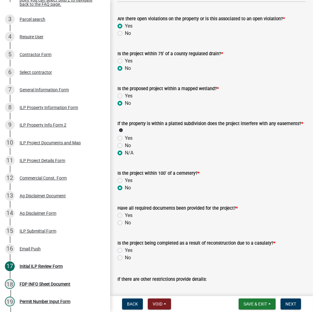
radio input "true"
click at [125, 215] on label "Yes" at bounding box center [129, 215] width 8 height 7
click at [125, 215] on input "Yes" at bounding box center [127, 214] width 4 height 4
radio input "true"
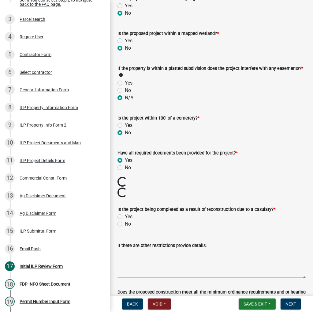
scroll to position [674, 0]
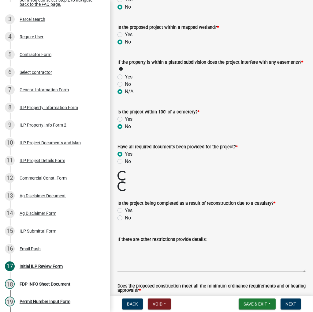
click at [125, 216] on label "No" at bounding box center [128, 217] width 6 height 7
click at [125, 216] on input "No" at bounding box center [127, 216] width 4 height 4
radio input "true"
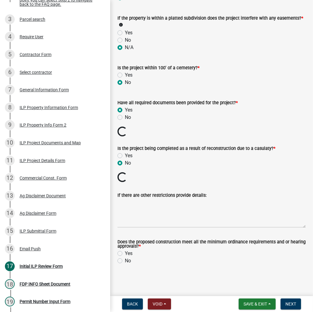
scroll to position [697, 0]
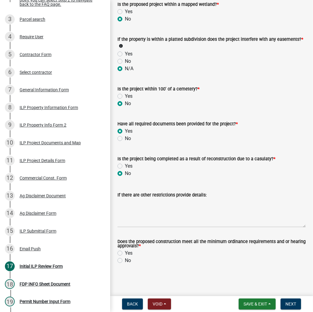
click at [125, 253] on label "Yes" at bounding box center [129, 252] width 8 height 7
click at [125, 253] on input "Yes" at bounding box center [127, 251] width 4 height 4
radio input "true"
click at [289, 304] on span "Next" at bounding box center [291, 303] width 11 height 5
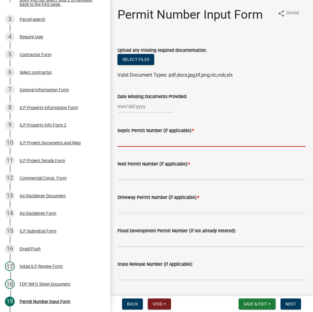
click at [125, 144] on input "Septic Permit Number (if applicable): *" at bounding box center [212, 140] width 188 height 13
type input "Waiver"
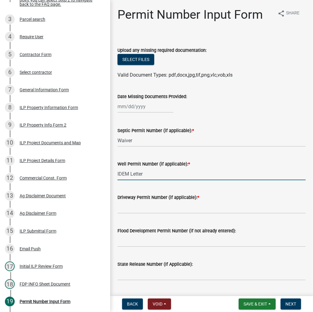
type input "IDEM Letter"
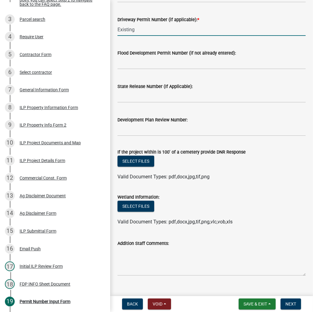
scroll to position [189, 0]
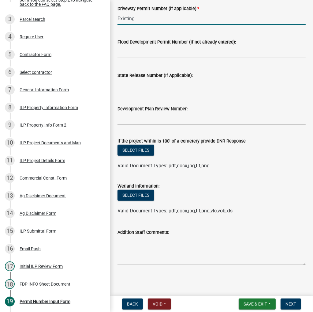
type input "Existing"
click at [174, 246] on textarea "Addition Staff Comments:" at bounding box center [212, 250] width 188 height 29
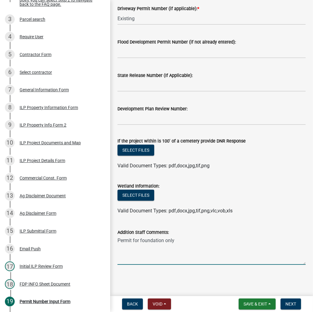
type textarea "Permit for foundation only"
click at [288, 297] on nav "Back Void Withdraw Lock Expire Void Save & Exit Save Save & Exit Next" at bounding box center [211, 304] width 203 height 16
click at [289, 303] on span "Next" at bounding box center [291, 303] width 11 height 5
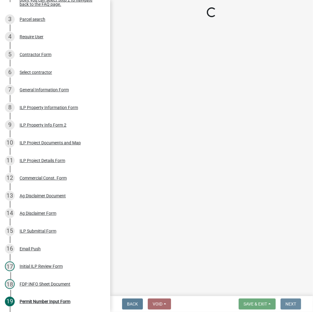
scroll to position [0, 0]
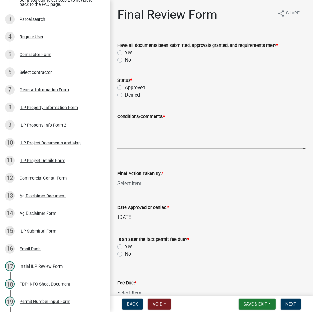
click at [125, 51] on label "Yes" at bounding box center [129, 52] width 8 height 7
click at [125, 51] on input "Yes" at bounding box center [127, 51] width 4 height 4
radio input "true"
click at [125, 87] on label "Approved" at bounding box center [135, 87] width 21 height 7
click at [125, 87] on input "Approved" at bounding box center [127, 86] width 4 height 4
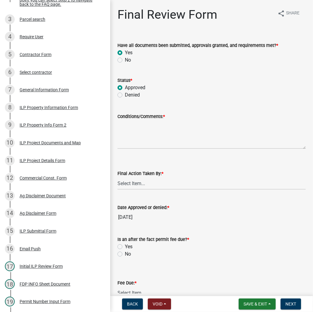
radio input "true"
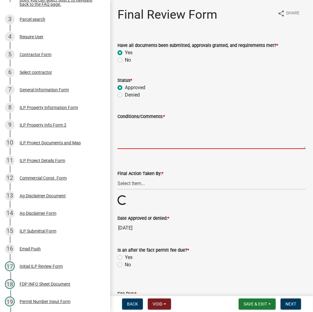
click at [130, 126] on textarea "Conditions/Comments: *" at bounding box center [212, 134] width 188 height 29
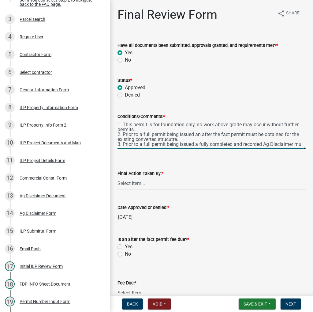
scroll to position [3, 0]
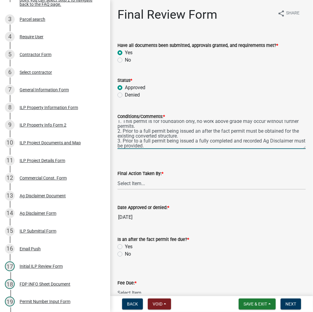
type textarea "1. This permit is for foundation only, no work above grade may occur without fu…"
click at [125, 179] on select "Select Item... MMS LT AT CS [PERSON_NAME]" at bounding box center [212, 183] width 188 height 13
click at [118, 177] on select "Select Item... MMS LT AT CS [PERSON_NAME]" at bounding box center [212, 183] width 188 height 13
select select "4d3913d6-5a87-4fbb-afdb-cf4209782895"
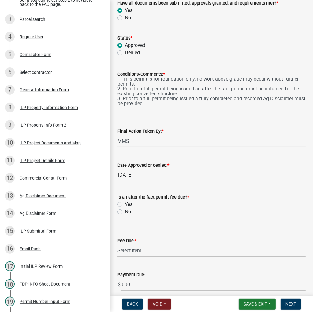
scroll to position [92, 0]
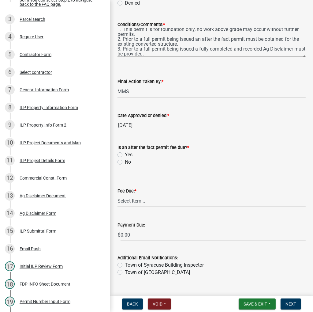
click at [125, 160] on label "No" at bounding box center [128, 161] width 6 height 7
click at [125, 160] on input "No" at bounding box center [127, 160] width 4 height 4
radio input "true"
click at [138, 203] on select "Select Item... N/A $10.00 $25.00 $125.00 $250 $500 $500 + $10.00 for every 10 s…" at bounding box center [212, 200] width 188 height 13
click at [118, 206] on select "Select Item... N/A $10.00 $25.00 $125.00 $250 $500 $500 + $10.00 for every 10 s…" at bounding box center [212, 200] width 188 height 13
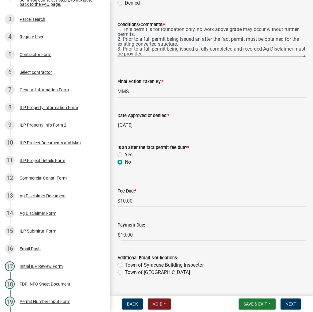
click at [136, 205] on select "Select Item... N/A $10.00 $25.00 $125.00 $250 $500 $500 + $10.00 for every 10 s…" at bounding box center [212, 200] width 188 height 13
click at [118, 206] on select "Select Item... N/A $10.00 $25.00 $125.00 $250 $500 $500 + $10.00 for every 10 s…" at bounding box center [212, 200] width 188 height 13
select select "71256567-8c52-414d-b434-ae6b266e1a0e"
click at [290, 303] on span "Next" at bounding box center [291, 303] width 11 height 5
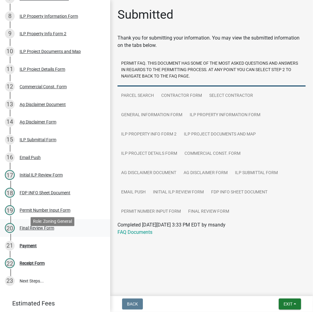
scroll to position [249, 0]
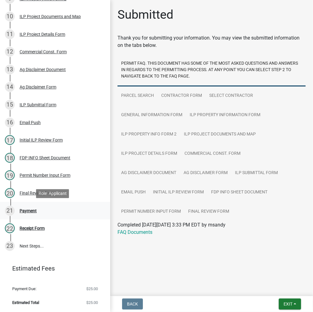
click at [32, 210] on div "Payment" at bounding box center [28, 211] width 17 height 4
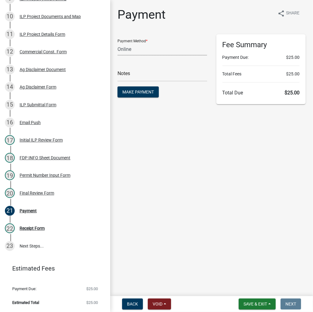
click at [144, 47] on select "Credit Card POS Check Cash Online" at bounding box center [163, 49] width 90 height 13
select select "1: 0"
click at [118, 43] on select "Credit Card POS Check Cash Online" at bounding box center [163, 49] width 90 height 13
click at [146, 75] on input "text" at bounding box center [163, 75] width 90 height 13
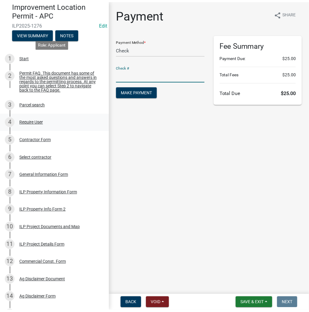
scroll to position [35, 0]
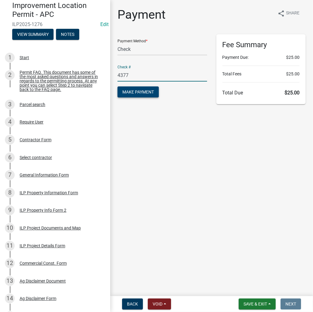
type input "4377"
click at [140, 91] on span "Make Payment" at bounding box center [138, 91] width 32 height 5
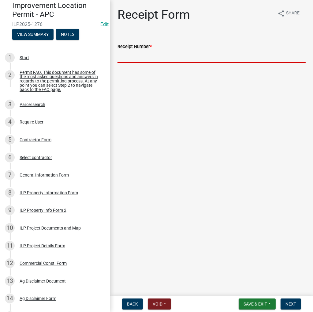
click at [170, 57] on input "Receipt Number *" at bounding box center [212, 56] width 188 height 13
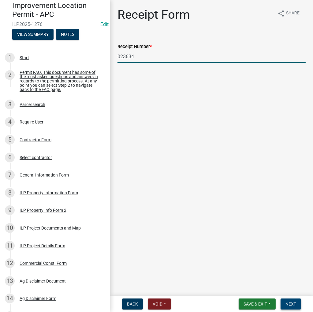
type input "023634"
click at [287, 302] on span "Next" at bounding box center [291, 303] width 11 height 5
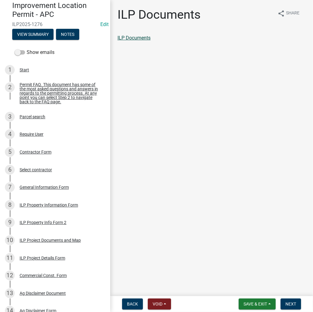
click at [139, 39] on link "ILP Documents" at bounding box center [134, 38] width 33 height 6
drag, startPoint x: 41, startPoint y: 243, endPoint x: 39, endPoint y: 239, distance: 4.6
click at [42, 242] on div "ILP Project Documents and Map" at bounding box center [50, 240] width 61 height 4
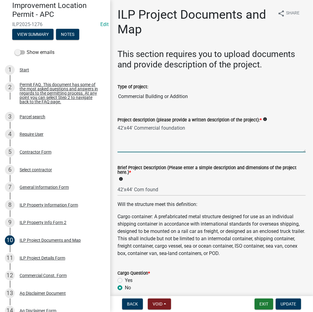
click at [130, 126] on textarea "42'x44' Commercial foundation" at bounding box center [212, 137] width 188 height 29
type textarea "44'x64' Commercial foundation"
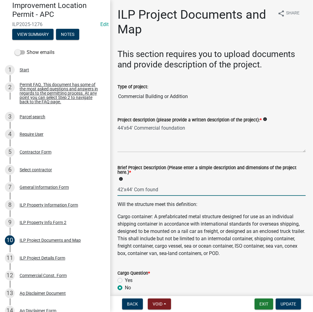
click at [125, 187] on input "42'x44' Com found" at bounding box center [212, 189] width 188 height 13
type input "44'x64' Com found"
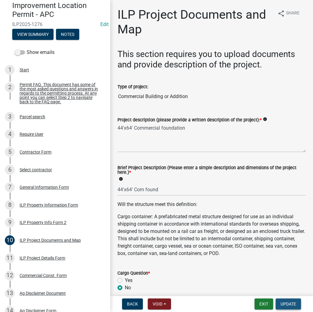
drag, startPoint x: 289, startPoint y: 303, endPoint x: 276, endPoint y: 295, distance: 14.8
click at [288, 300] on button "Update" at bounding box center [288, 303] width 25 height 11
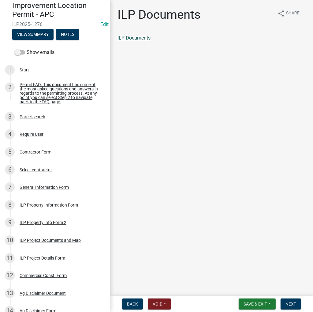
click at [134, 36] on link "ILP Documents" at bounding box center [134, 38] width 33 height 6
click at [292, 303] on span "Next" at bounding box center [291, 303] width 11 height 5
